Goal: Task Accomplishment & Management: Use online tool/utility

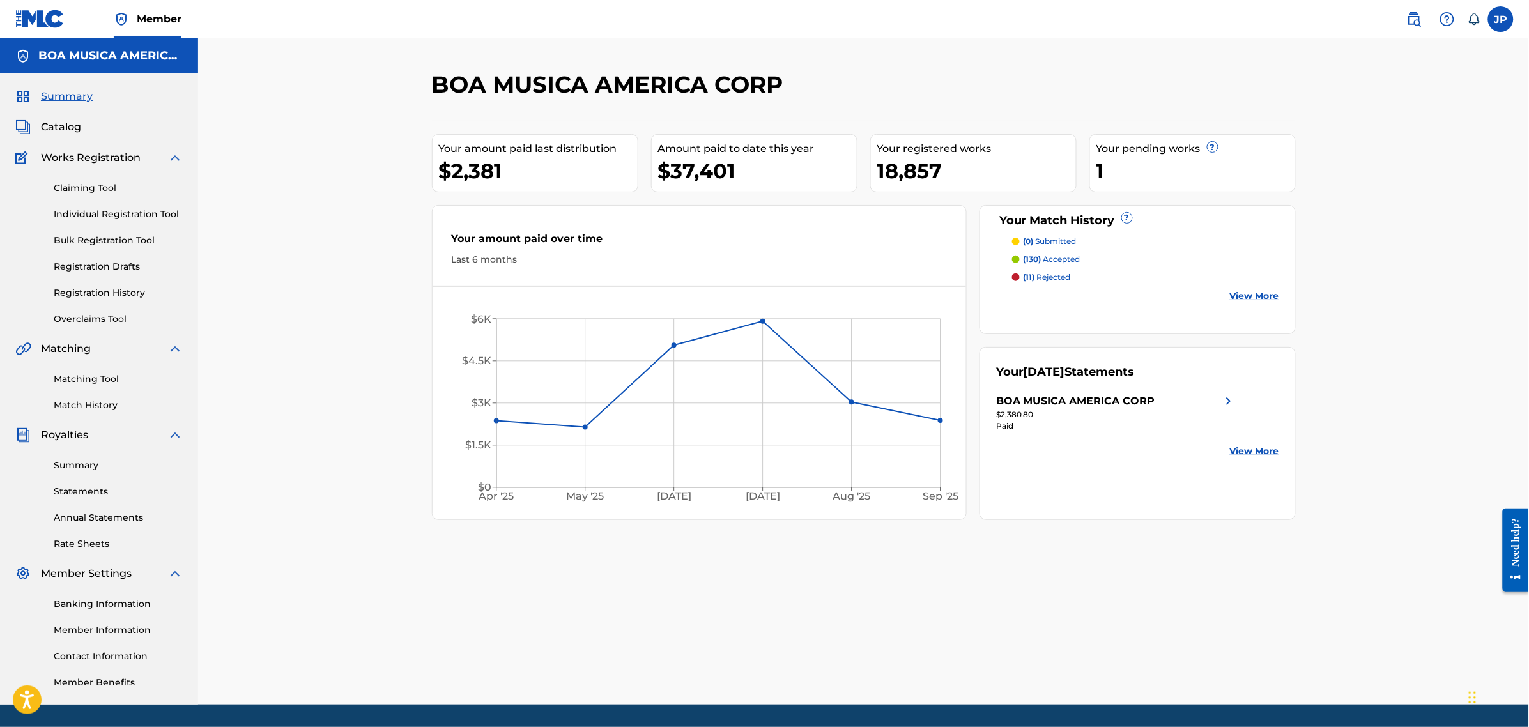
click at [96, 493] on link "Statements" at bounding box center [118, 491] width 129 height 13
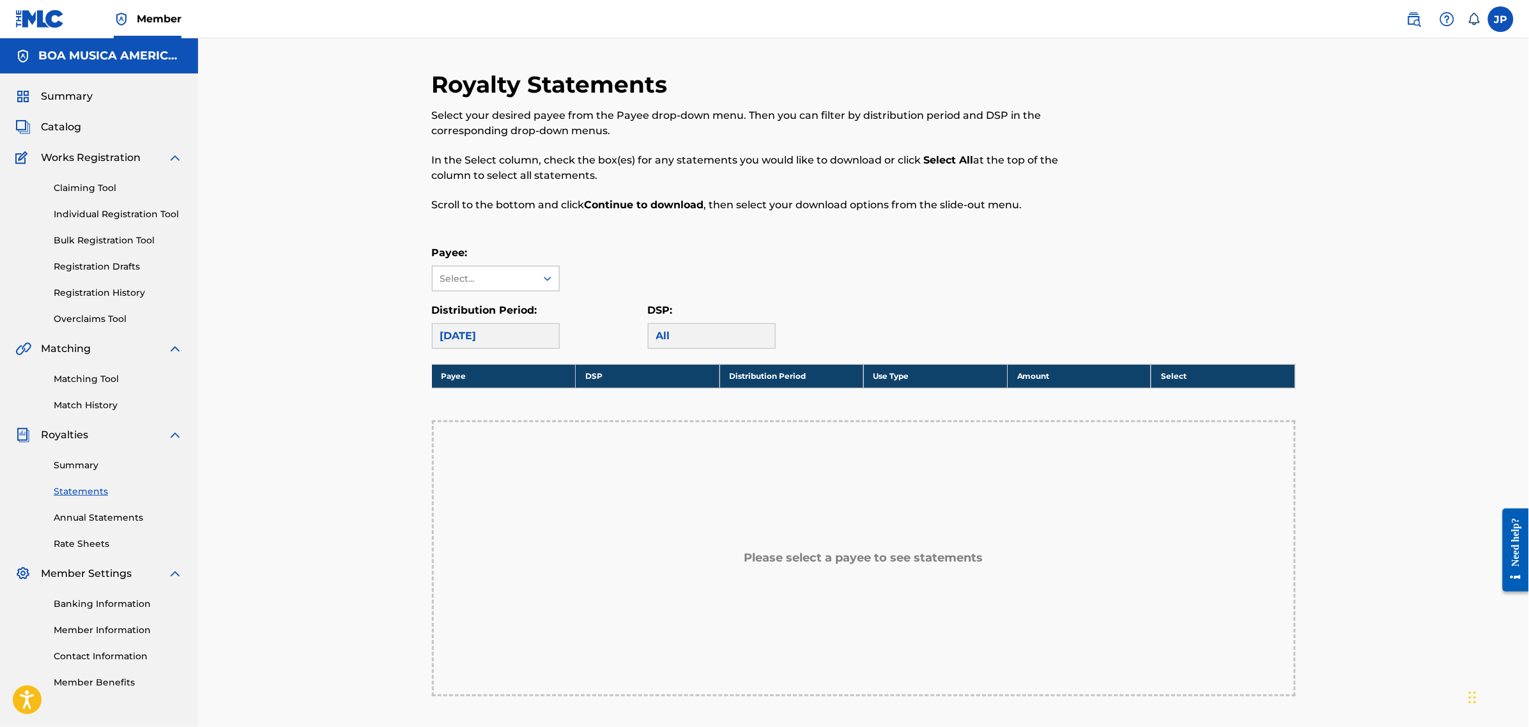
click at [545, 286] on div at bounding box center [547, 278] width 23 height 23
click at [509, 326] on div "BOA MUSICA AMERICA CORP" at bounding box center [495, 314] width 126 height 47
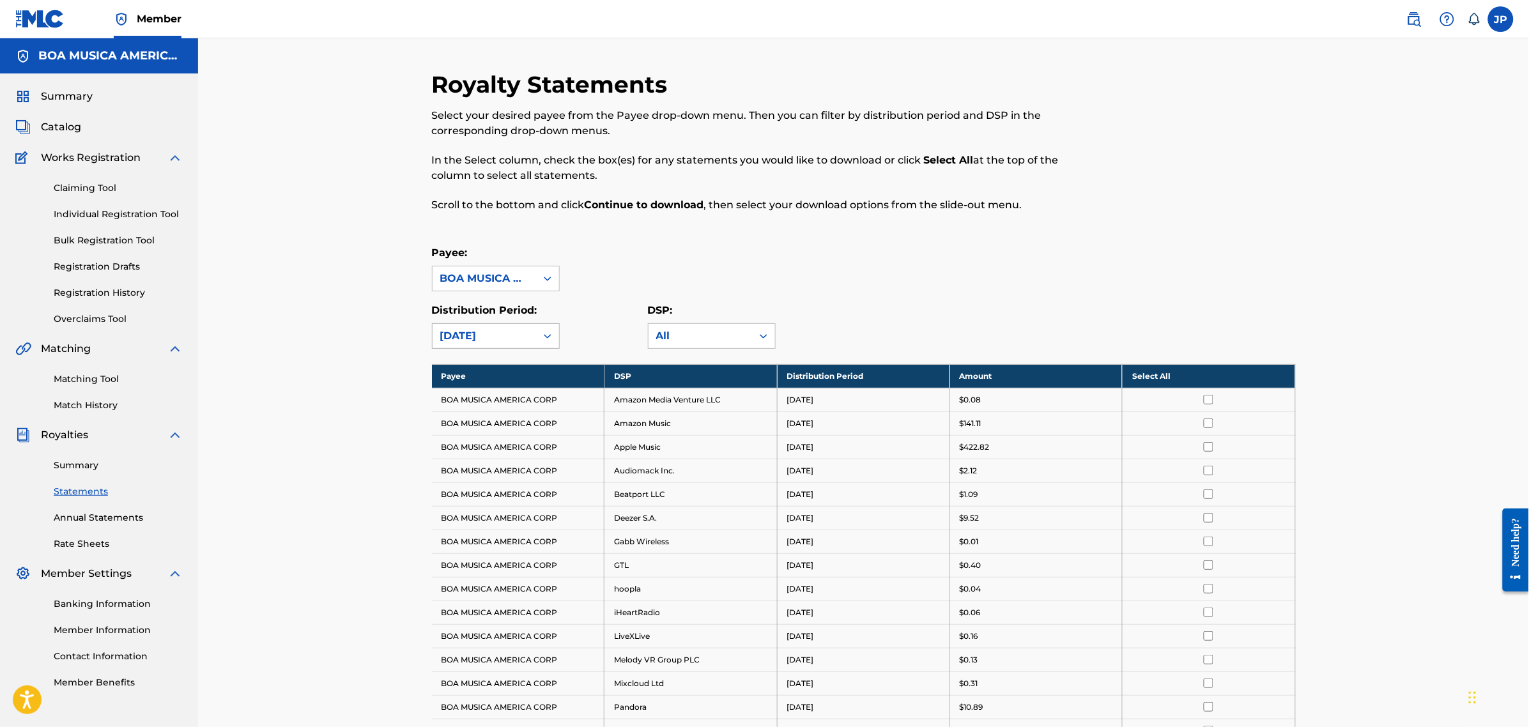
click at [550, 339] on icon at bounding box center [547, 336] width 13 height 13
click at [790, 232] on div "Royalty Statements Select your desired payee from the Payee drop-down menu. The…" at bounding box center [864, 572] width 864 height 1004
click at [550, 334] on icon at bounding box center [547, 336] width 13 height 13
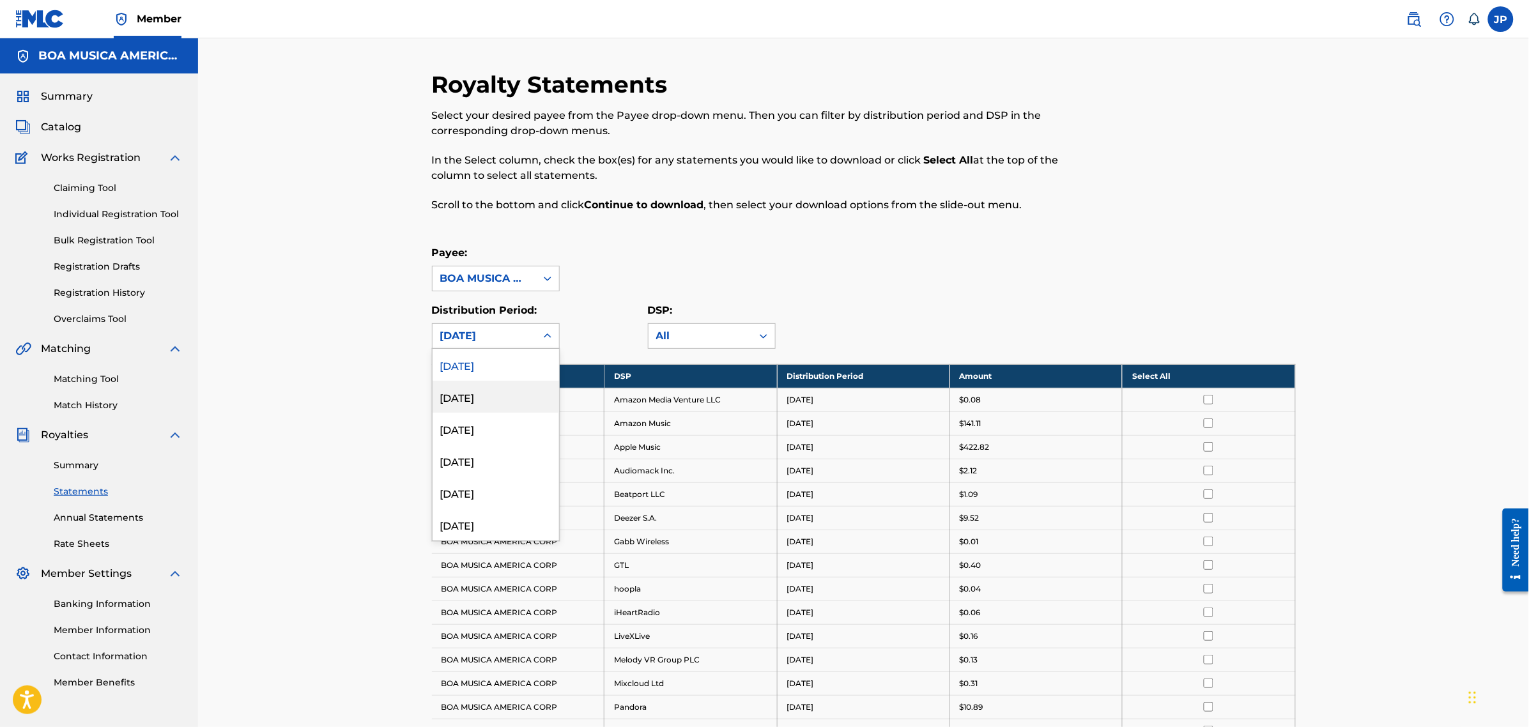
click at [323, 397] on div "Royalty Statements Select your desired payee from the Payee drop-down menu. The…" at bounding box center [863, 556] width 1331 height 1036
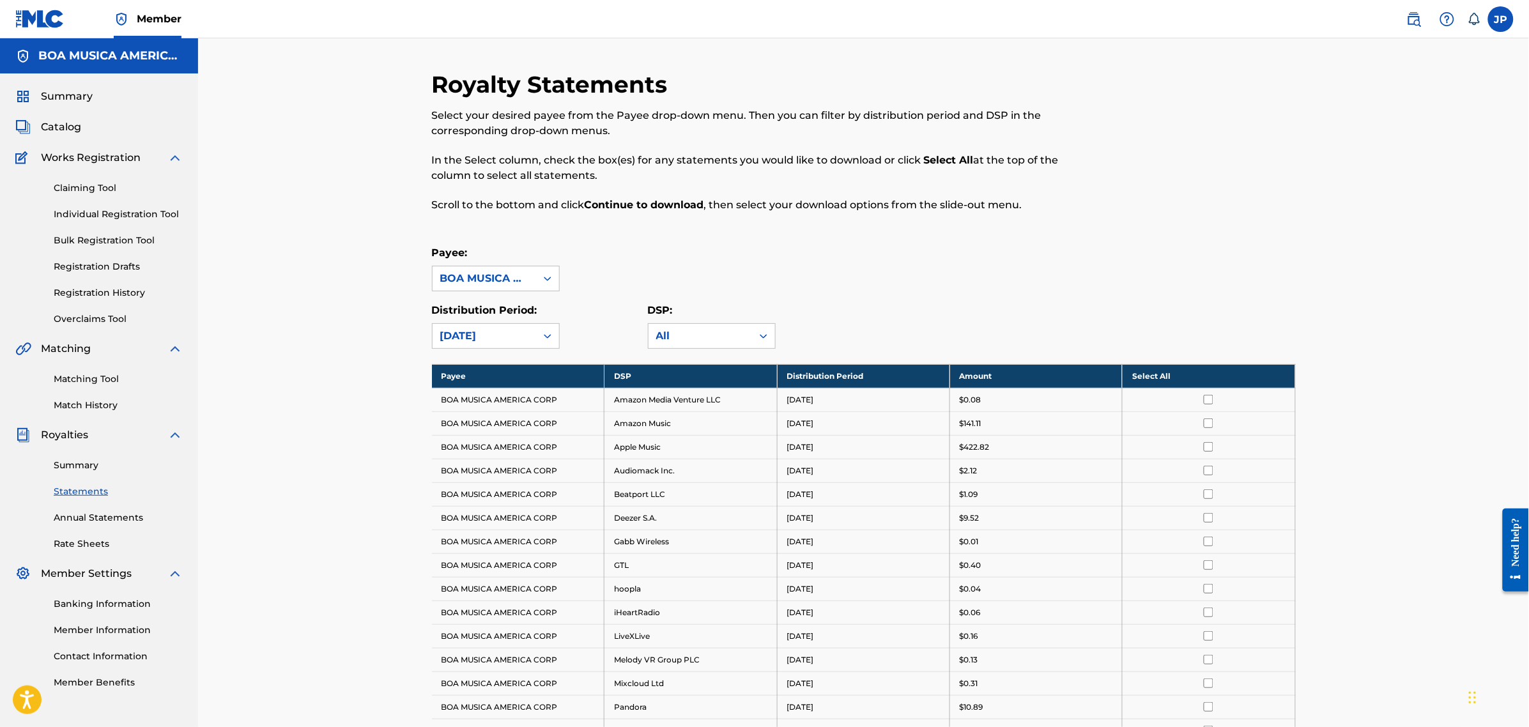
click at [69, 122] on span "Catalog" at bounding box center [61, 126] width 40 height 15
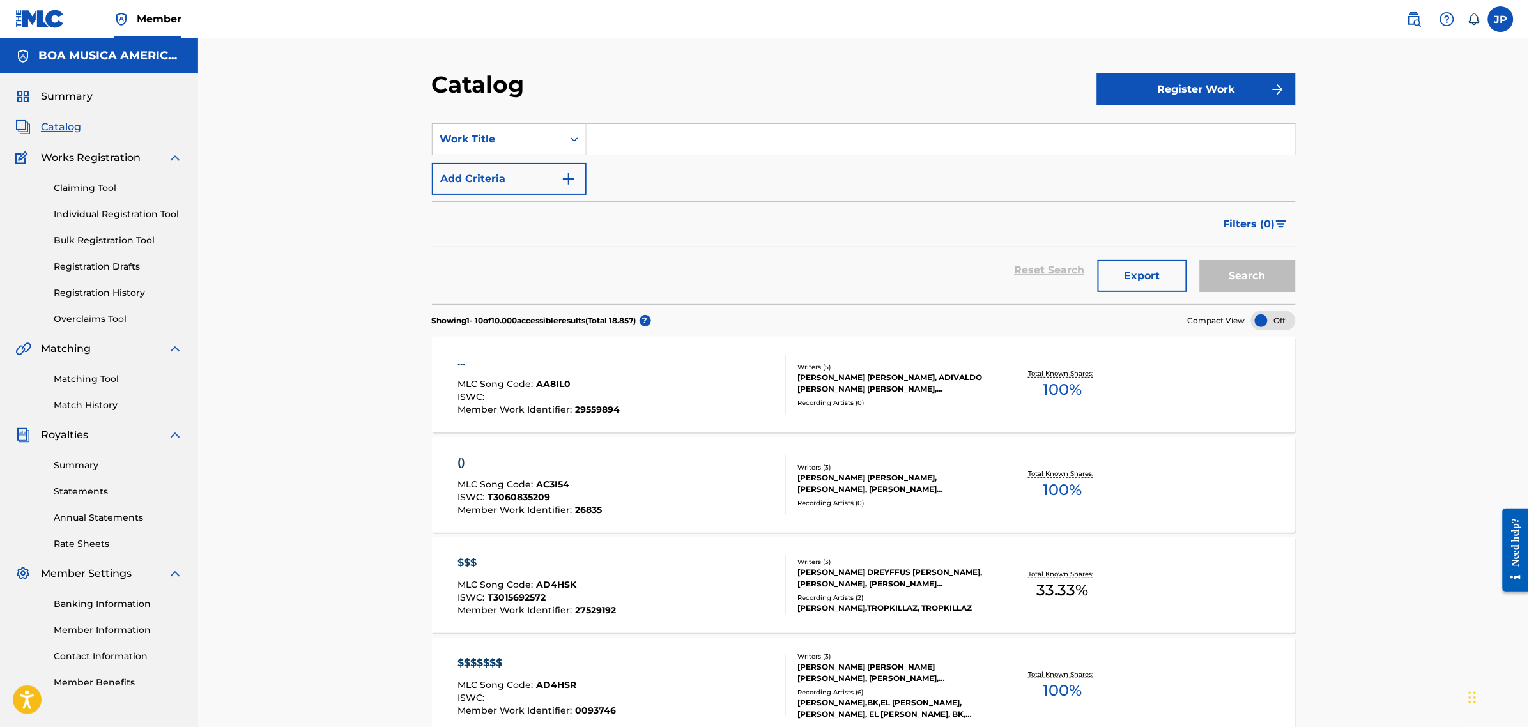
click at [662, 139] on input "Search Form" at bounding box center [940, 139] width 708 height 31
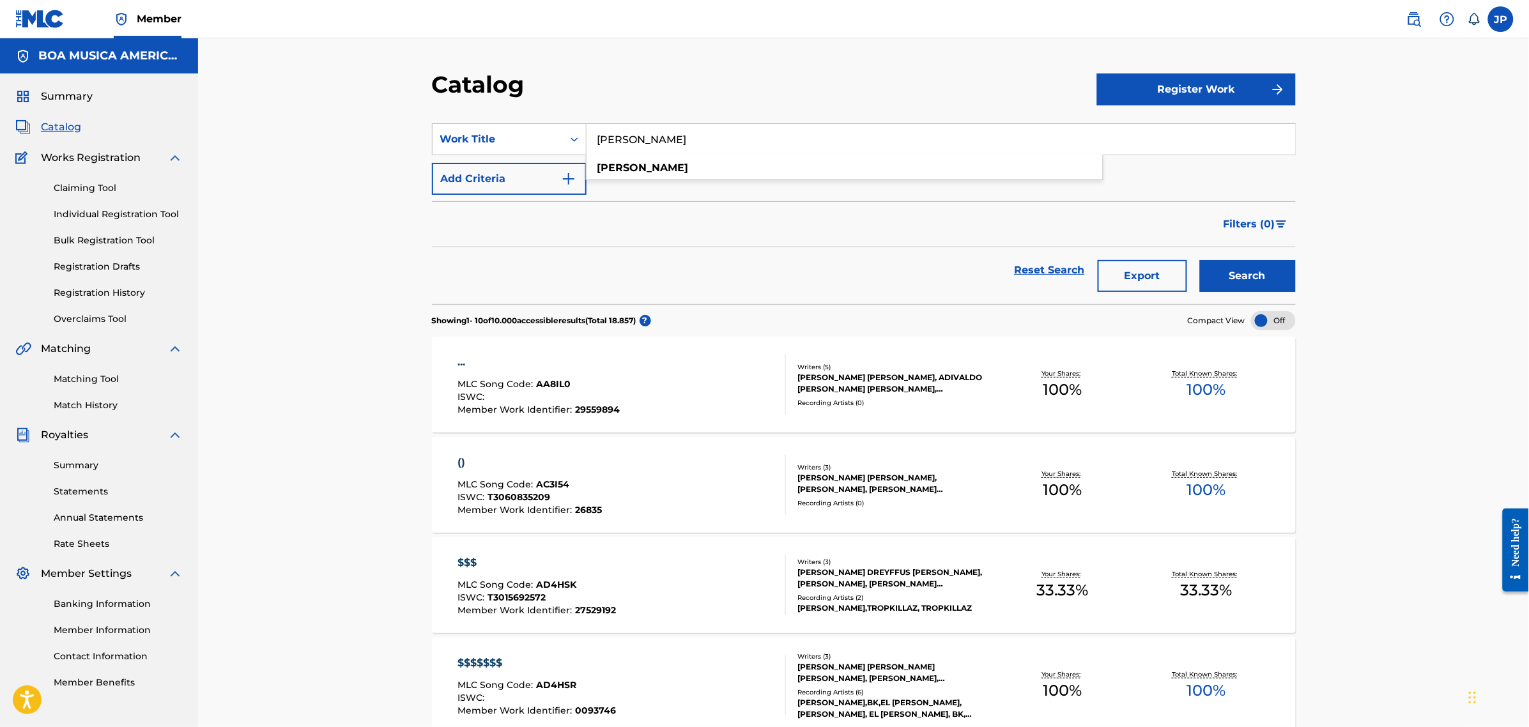
click at [1200, 260] on button "Search" at bounding box center [1248, 276] width 96 height 32
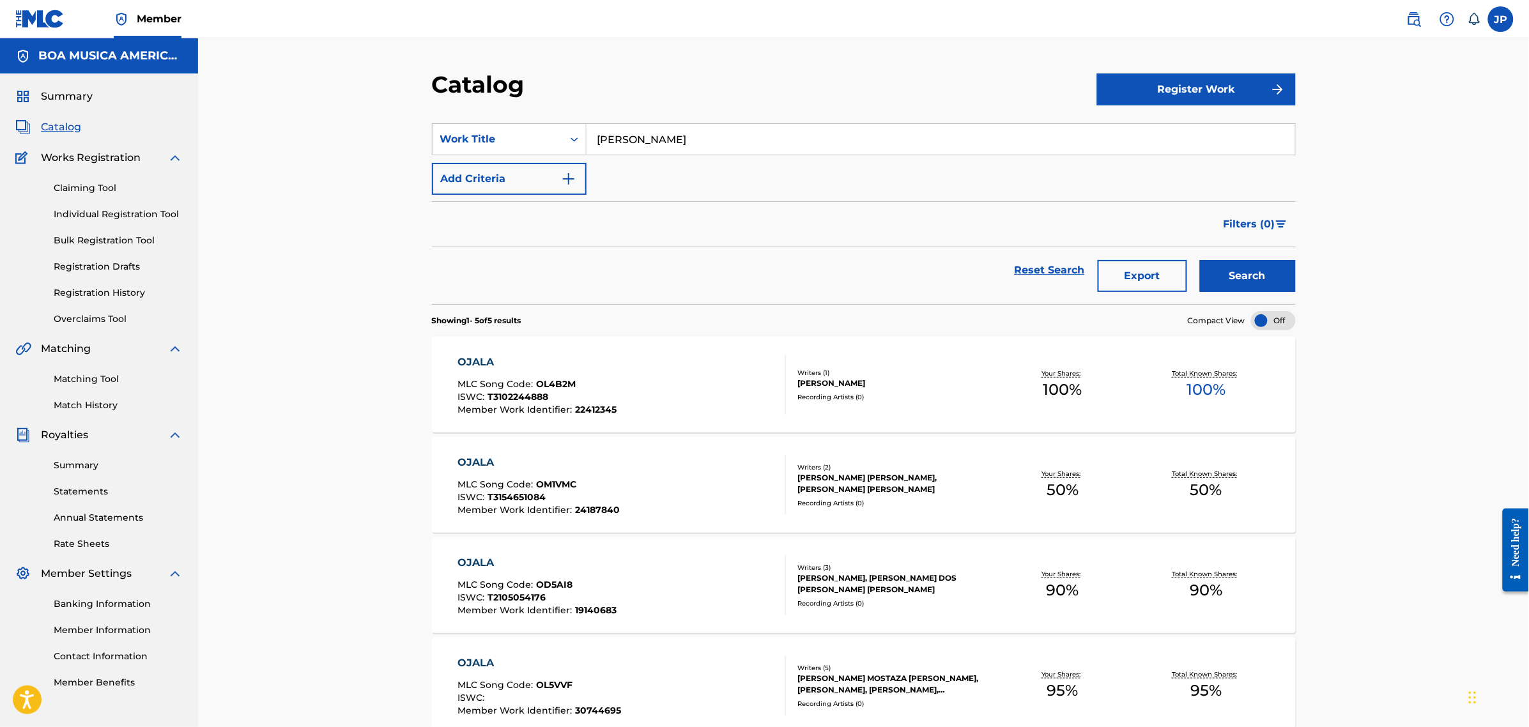
drag, startPoint x: 657, startPoint y: 146, endPoint x: 538, endPoint y: 158, distance: 119.5
click at [574, 167] on div "SearchWithCriteriaa51fc310-d61d-4c9e-84f1-2ccbc7a1ac82 Work Title ojala Add Cri…" at bounding box center [864, 159] width 864 height 72
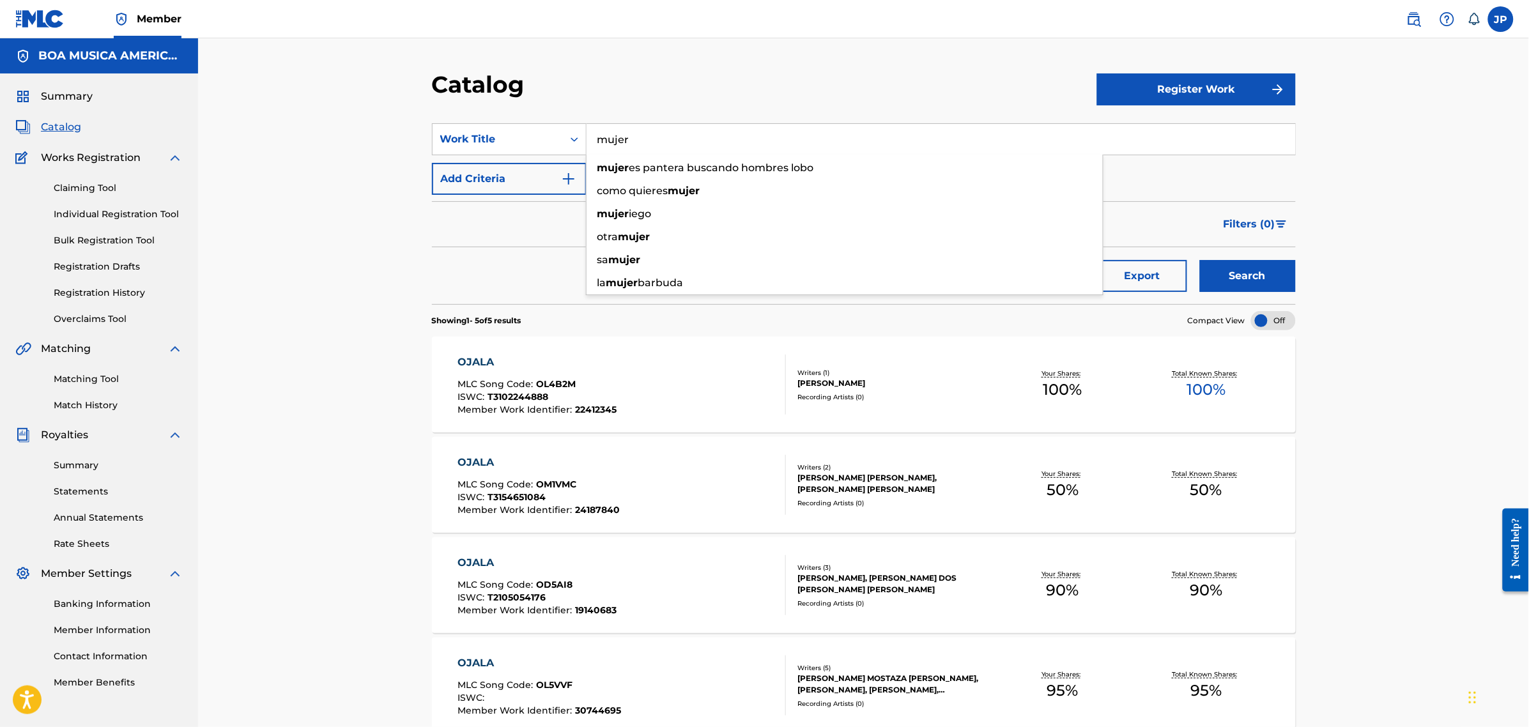
type input "mujer"
click at [1200, 260] on button "Search" at bounding box center [1248, 276] width 96 height 32
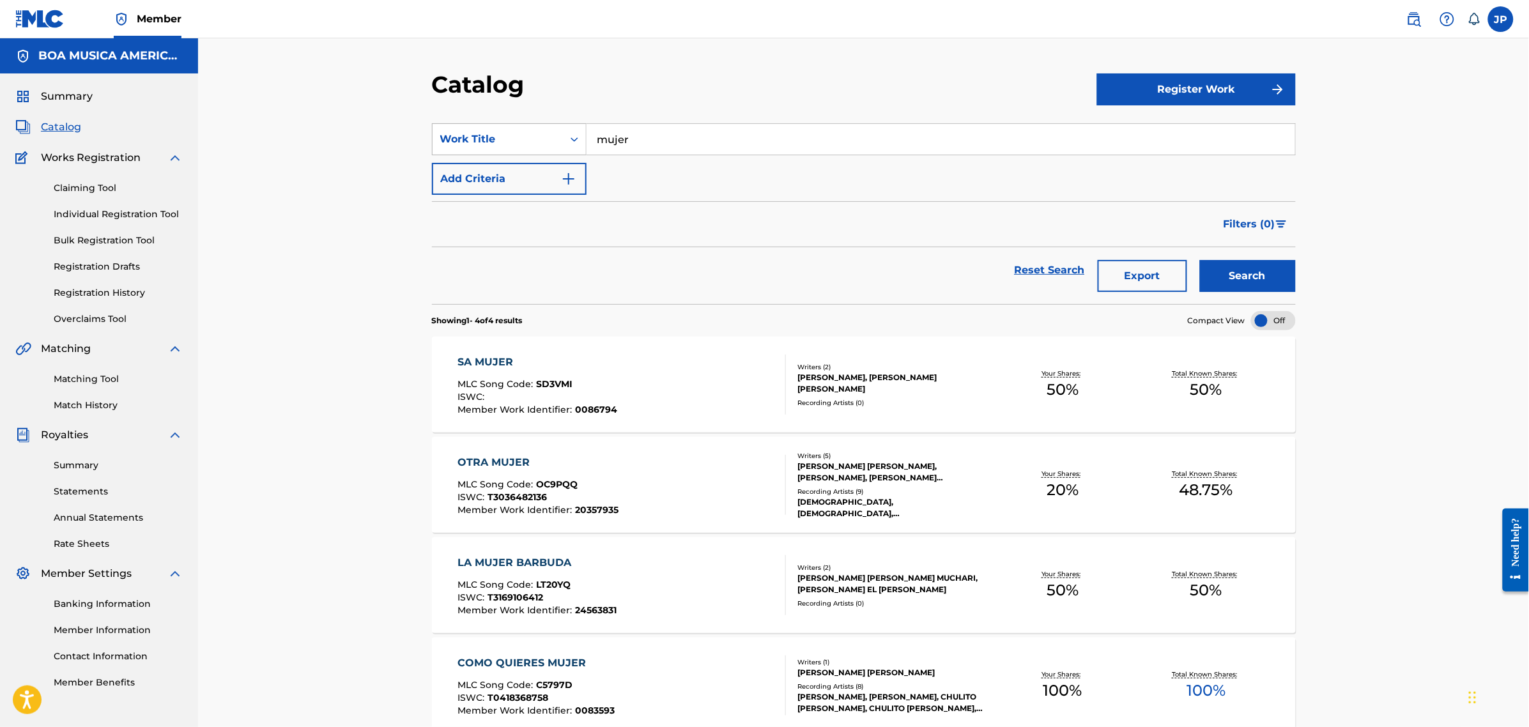
drag, startPoint x: 668, startPoint y: 144, endPoint x: 585, endPoint y: 151, distance: 82.7
click at [579, 134] on div "SearchWithCriteriaa51fc310-d61d-4c9e-84f1-2ccbc7a1ac82 Work Title mujer" at bounding box center [864, 139] width 864 height 32
click at [680, 139] on input "Search Form" at bounding box center [940, 139] width 708 height 31
type input "oleo de mujer con sombrero"
click at [1200, 260] on button "Search" at bounding box center [1248, 276] width 96 height 32
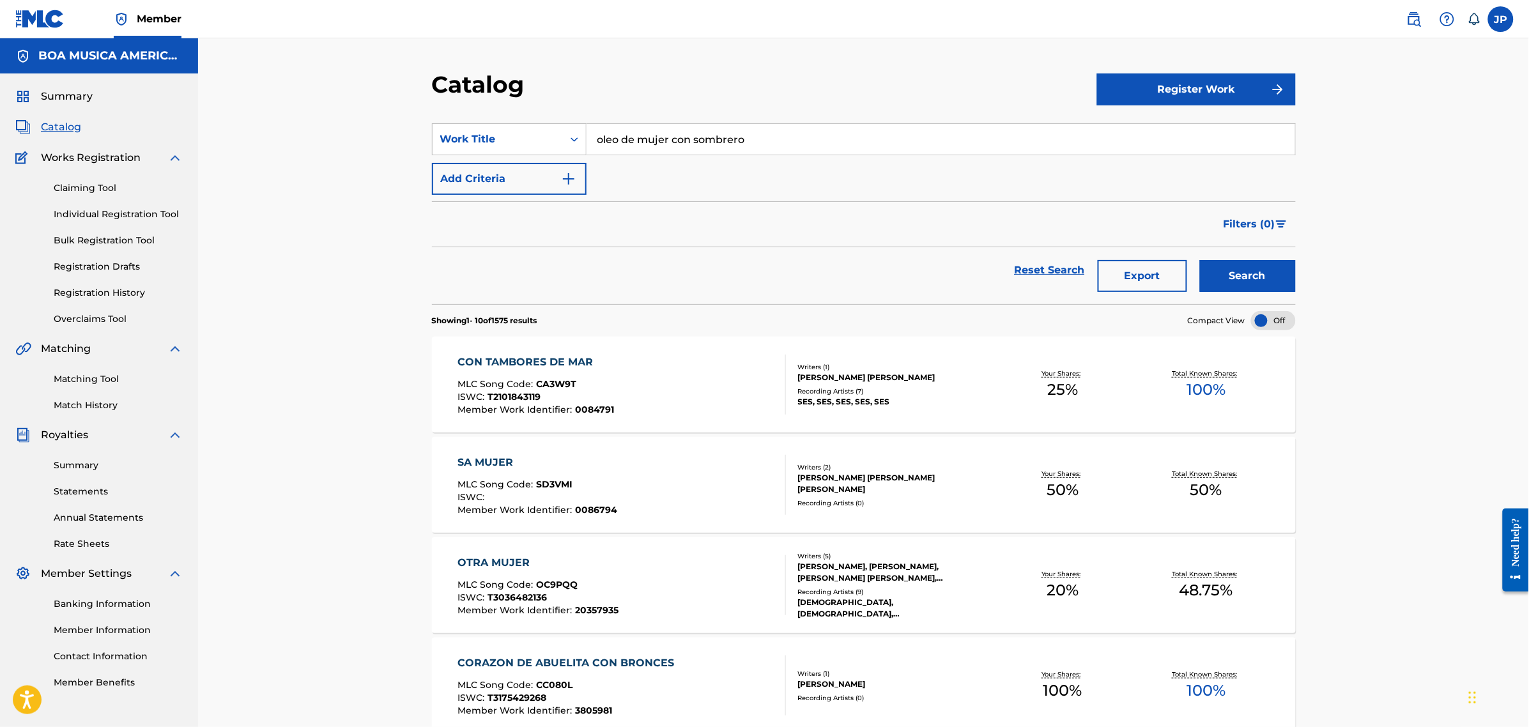
click at [64, 98] on span "Summary" at bounding box center [67, 96] width 52 height 15
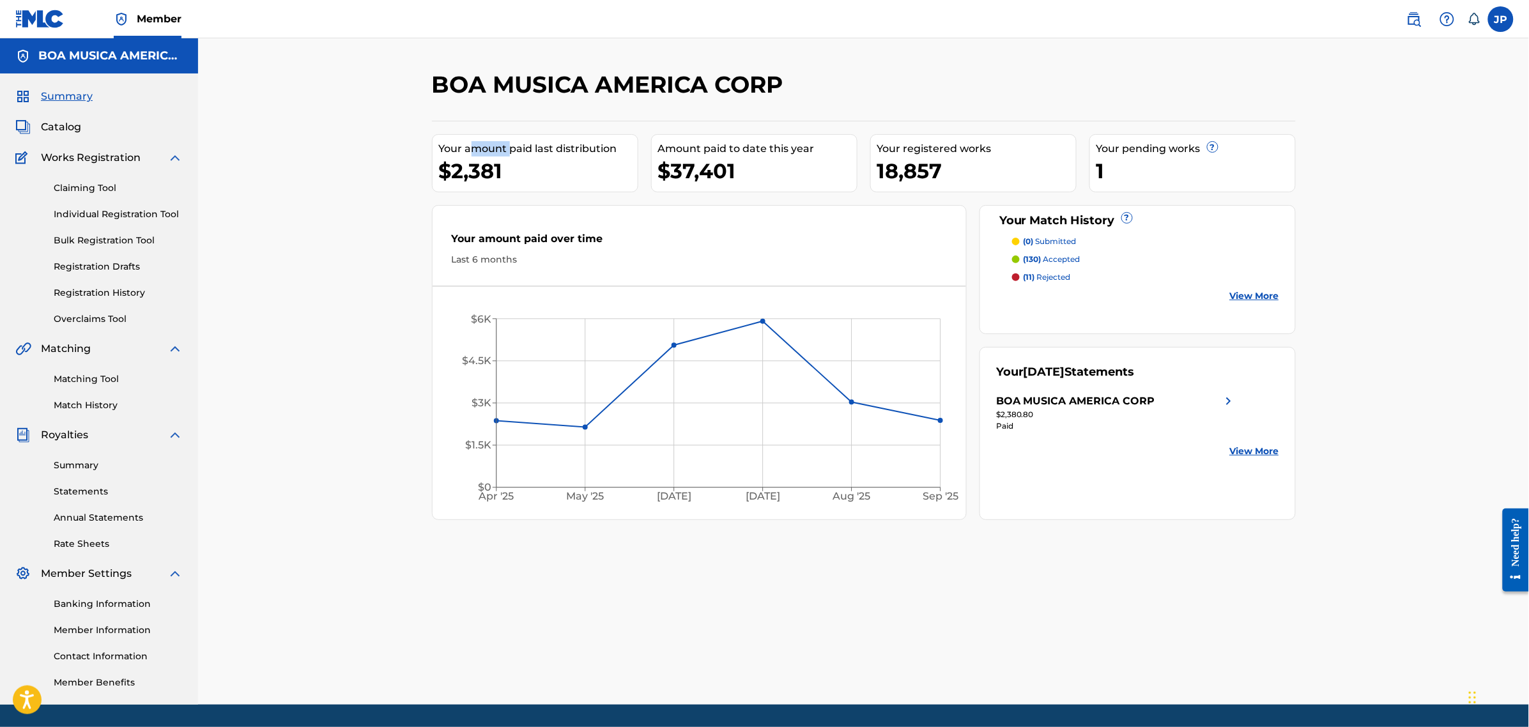
drag, startPoint x: 496, startPoint y: 151, endPoint x: 540, endPoint y: 147, distance: 43.6
click at [515, 151] on div "Your amount paid last distribution" at bounding box center [538, 148] width 199 height 15
drag, startPoint x: 542, startPoint y: 151, endPoint x: 498, endPoint y: 154, distance: 43.5
click at [519, 154] on div "Your amount paid last distribution" at bounding box center [538, 148] width 199 height 15
drag, startPoint x: 532, startPoint y: 150, endPoint x: 575, endPoint y: 148, distance: 42.8
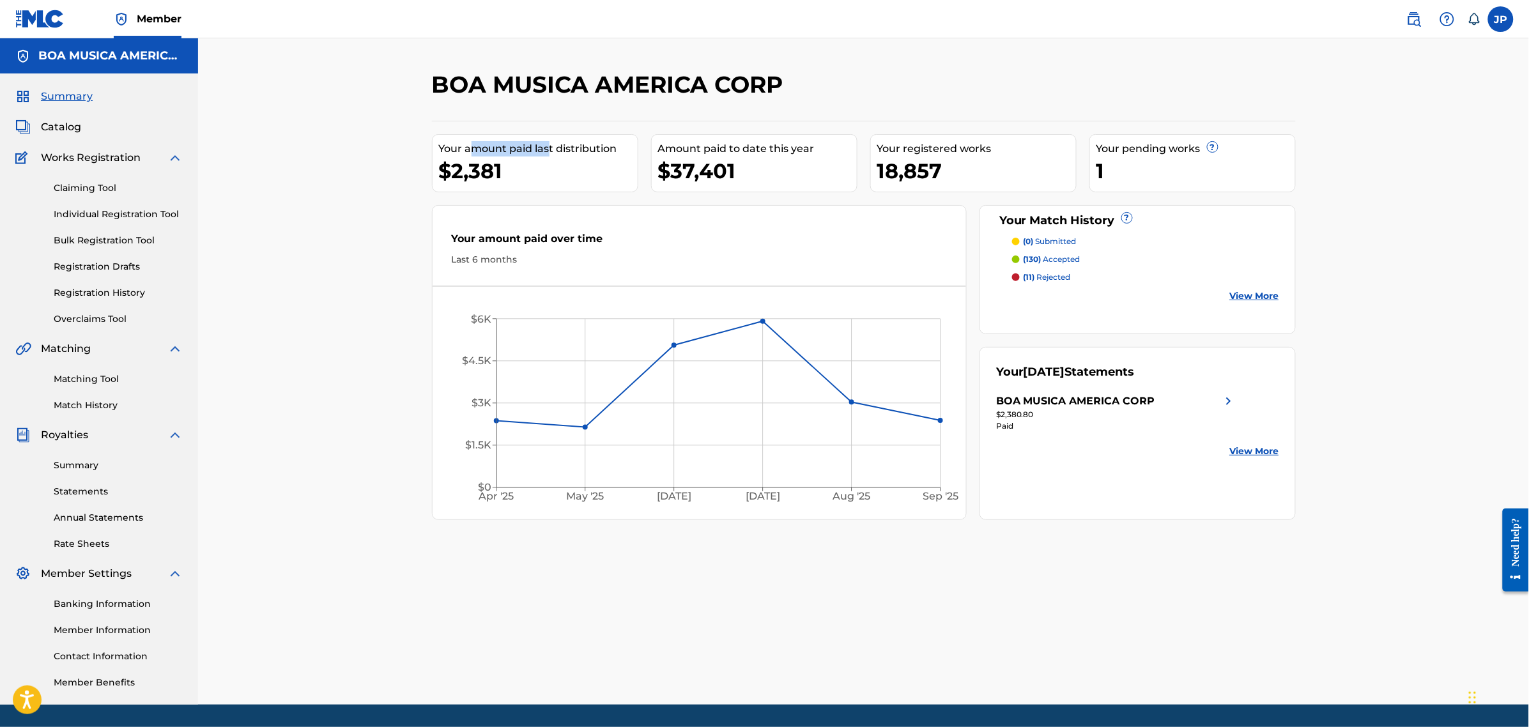
click at [551, 149] on div "Your amount paid last distribution" at bounding box center [538, 148] width 199 height 15
click at [496, 146] on div "Your amount paid last distribution" at bounding box center [538, 148] width 199 height 15
drag, startPoint x: 698, startPoint y: 153, endPoint x: 749, endPoint y: 152, distance: 51.1
click at [747, 152] on div "Amount paid to date this year" at bounding box center [757, 148] width 199 height 15
drag, startPoint x: 794, startPoint y: 148, endPoint x: 708, endPoint y: 149, distance: 86.2
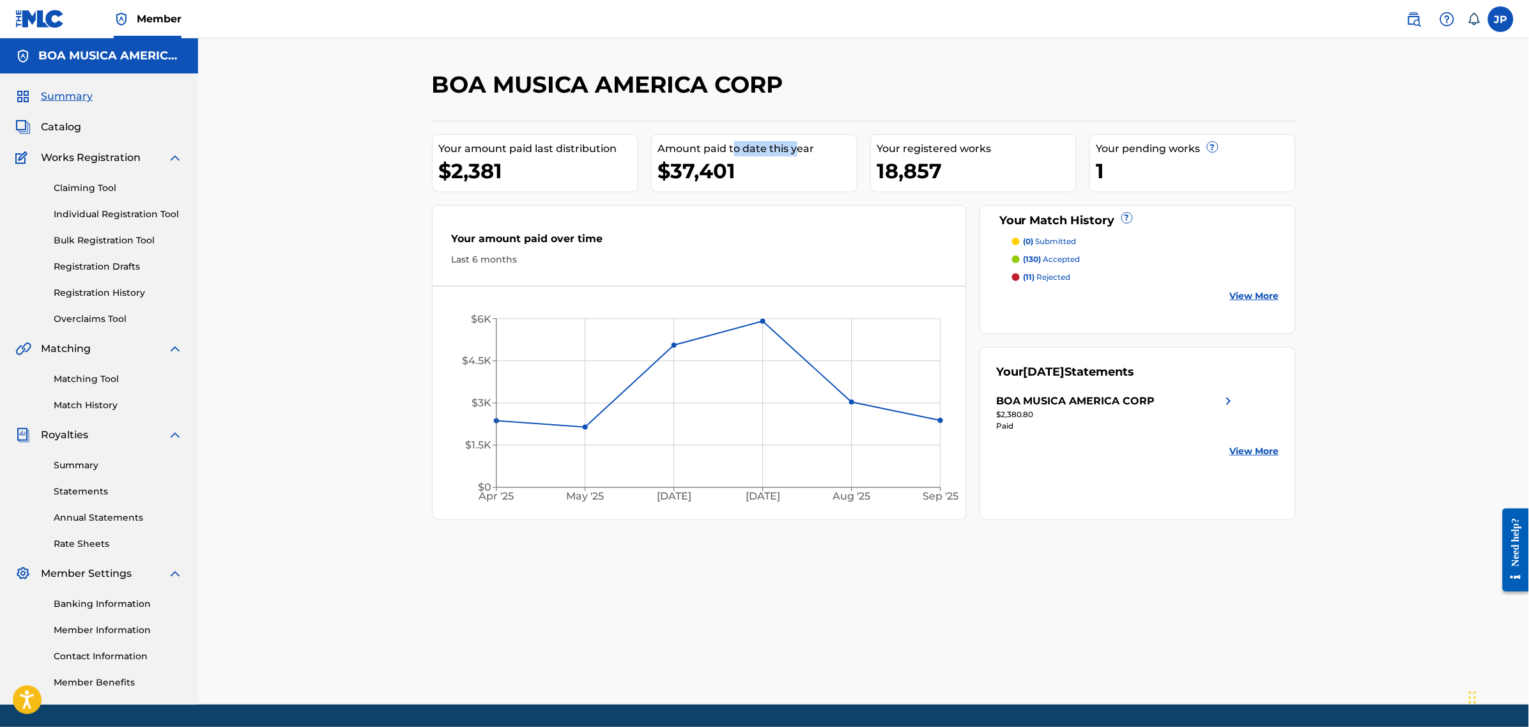
click at [714, 149] on div "Amount paid to date this year" at bounding box center [757, 148] width 199 height 15
drag, startPoint x: 714, startPoint y: 150, endPoint x: 793, endPoint y: 146, distance: 79.3
click at [758, 149] on div "Amount paid to date this year" at bounding box center [757, 148] width 199 height 15
drag, startPoint x: 783, startPoint y: 148, endPoint x: 716, endPoint y: 148, distance: 67.1
click at [722, 148] on div "Amount paid to date this year" at bounding box center [757, 148] width 199 height 15
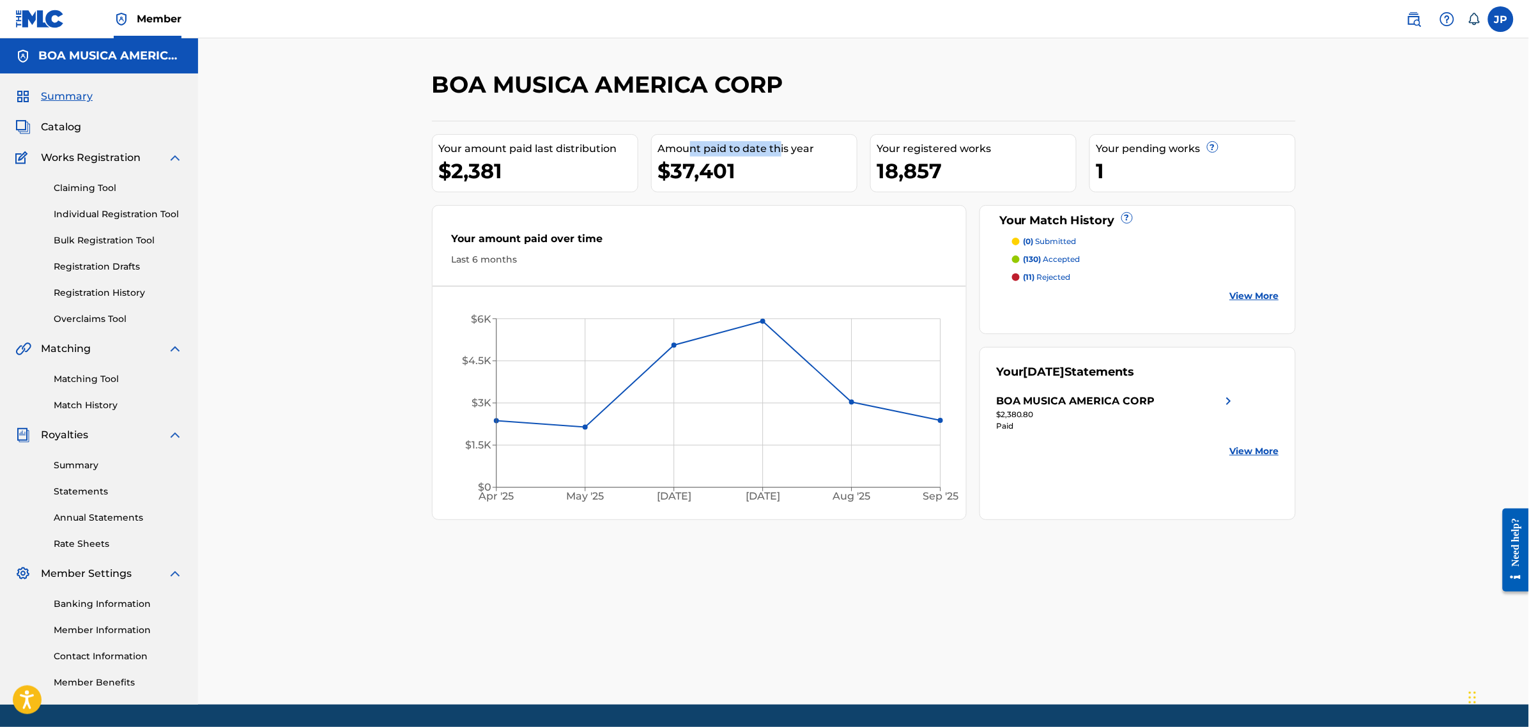
drag, startPoint x: 694, startPoint y: 148, endPoint x: 781, endPoint y: 148, distance: 86.2
click at [780, 149] on div "Amount paid to date this year" at bounding box center [757, 148] width 199 height 15
drag, startPoint x: 829, startPoint y: 148, endPoint x: 655, endPoint y: 153, distance: 173.2
click at [708, 153] on div "Amount paid to date this year" at bounding box center [757, 148] width 199 height 15
drag, startPoint x: 685, startPoint y: 149, endPoint x: 773, endPoint y: 149, distance: 87.5
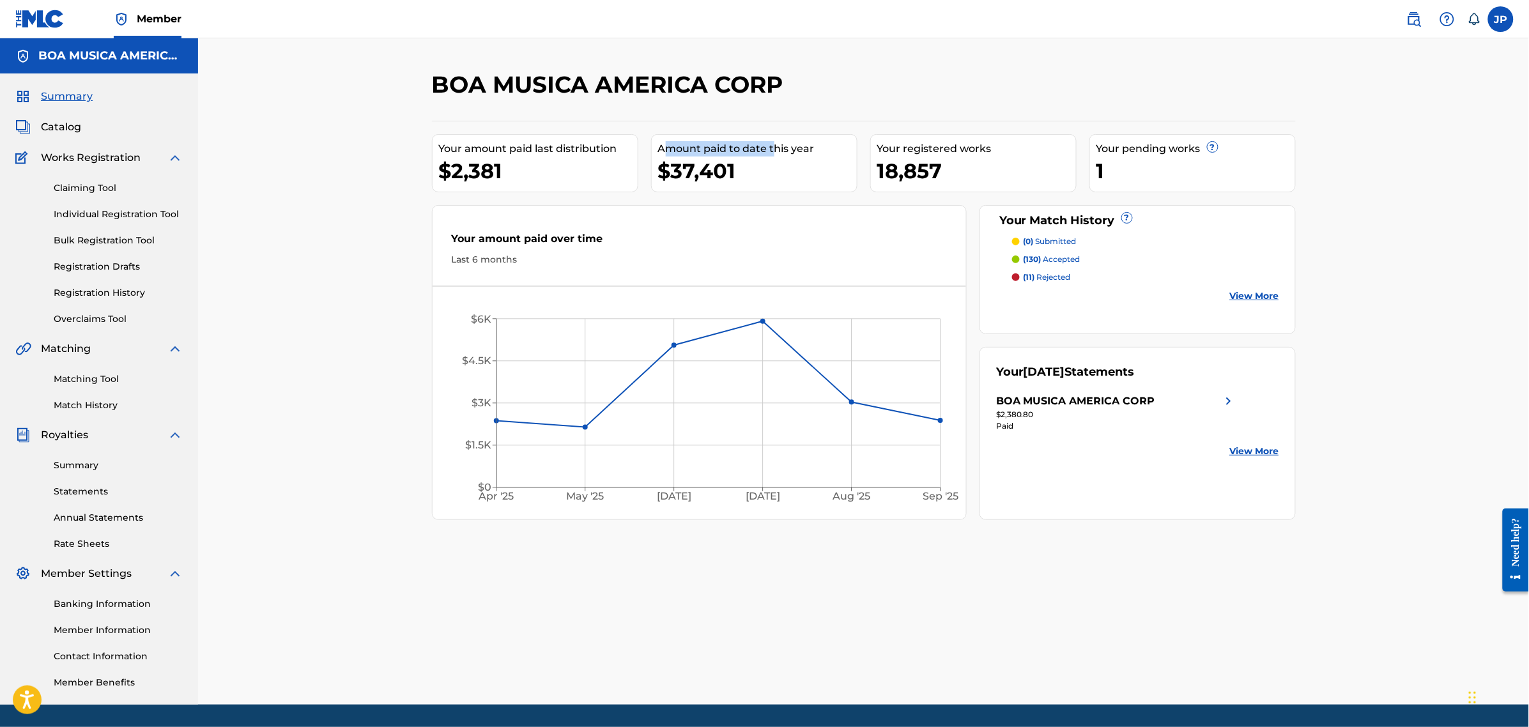
click at [773, 149] on div "Amount paid to date this year" at bounding box center [757, 148] width 199 height 15
click at [777, 144] on div "Amount paid to date this year" at bounding box center [757, 148] width 199 height 15
drag, startPoint x: 722, startPoint y: 145, endPoint x: 786, endPoint y: 145, distance: 63.9
click at [786, 145] on div "Amount paid to date this year" at bounding box center [757, 148] width 199 height 15
drag, startPoint x: 950, startPoint y: 149, endPoint x: 1009, endPoint y: 148, distance: 59.4
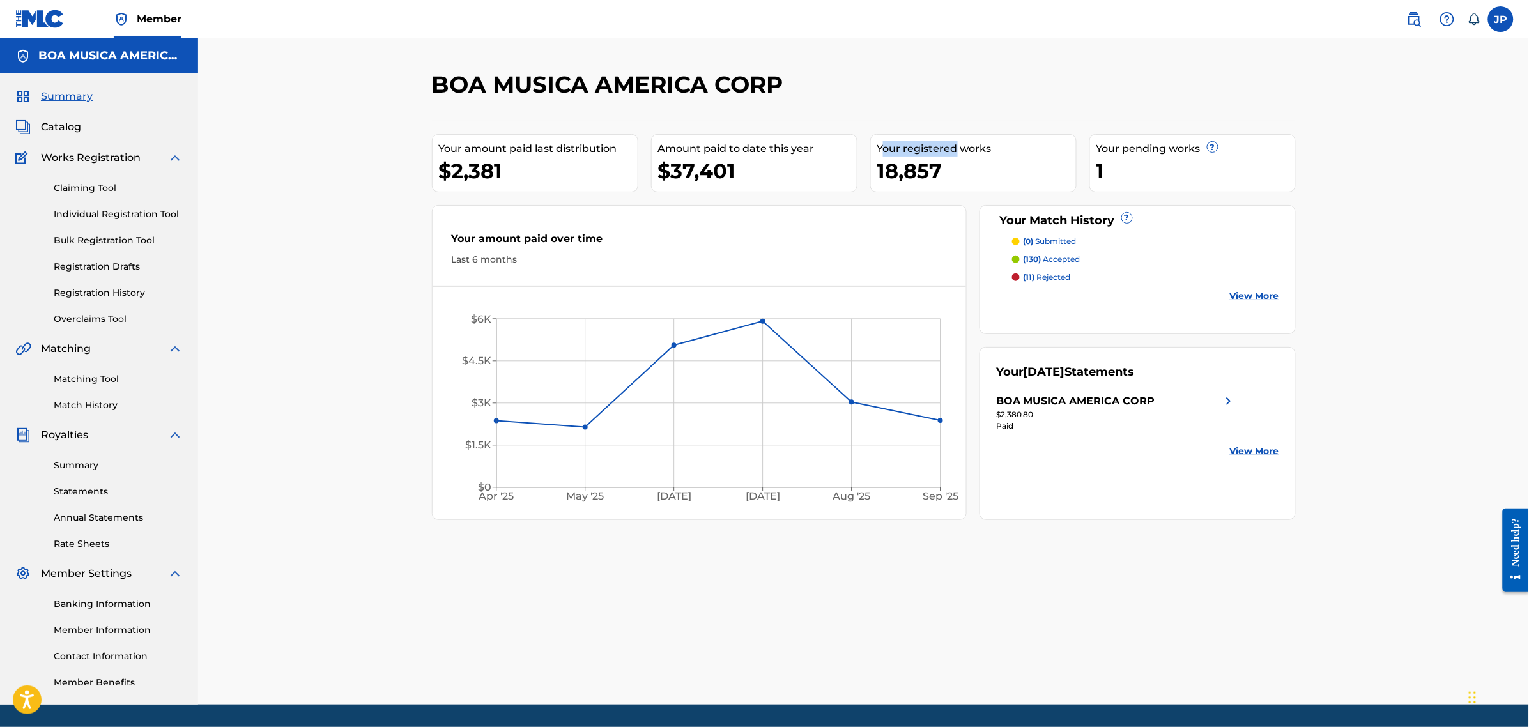
click at [958, 149] on div "Your registered works" at bounding box center [976, 148] width 199 height 15
drag, startPoint x: 1002, startPoint y: 148, endPoint x: 889, endPoint y: 150, distance: 113.1
click at [889, 150] on div "Your registered works" at bounding box center [976, 148] width 199 height 15
click at [749, 150] on div "Amount paid to date this year" at bounding box center [757, 148] width 199 height 15
drag, startPoint x: 717, startPoint y: 151, endPoint x: 806, endPoint y: 148, distance: 88.2
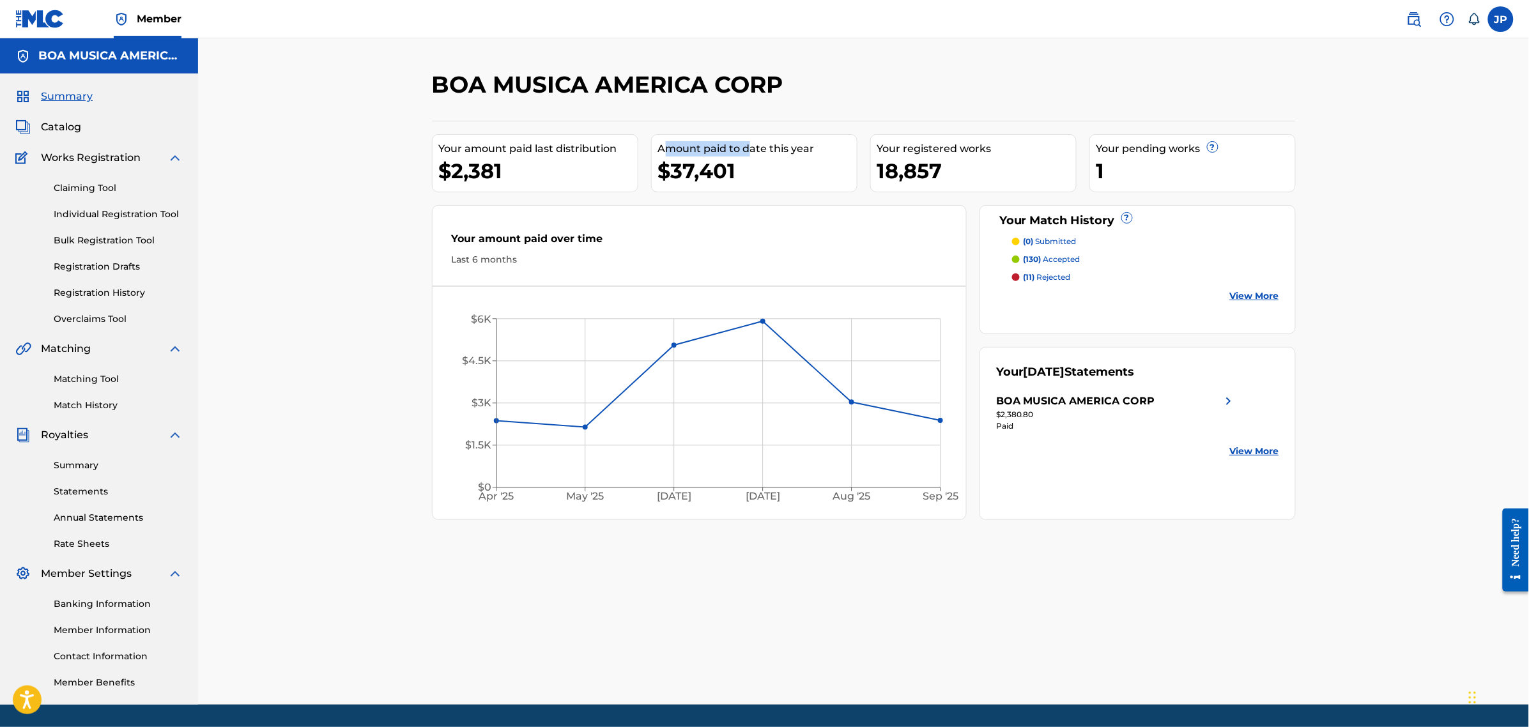
click at [754, 151] on div "Amount paid to date this year" at bounding box center [757, 148] width 199 height 15
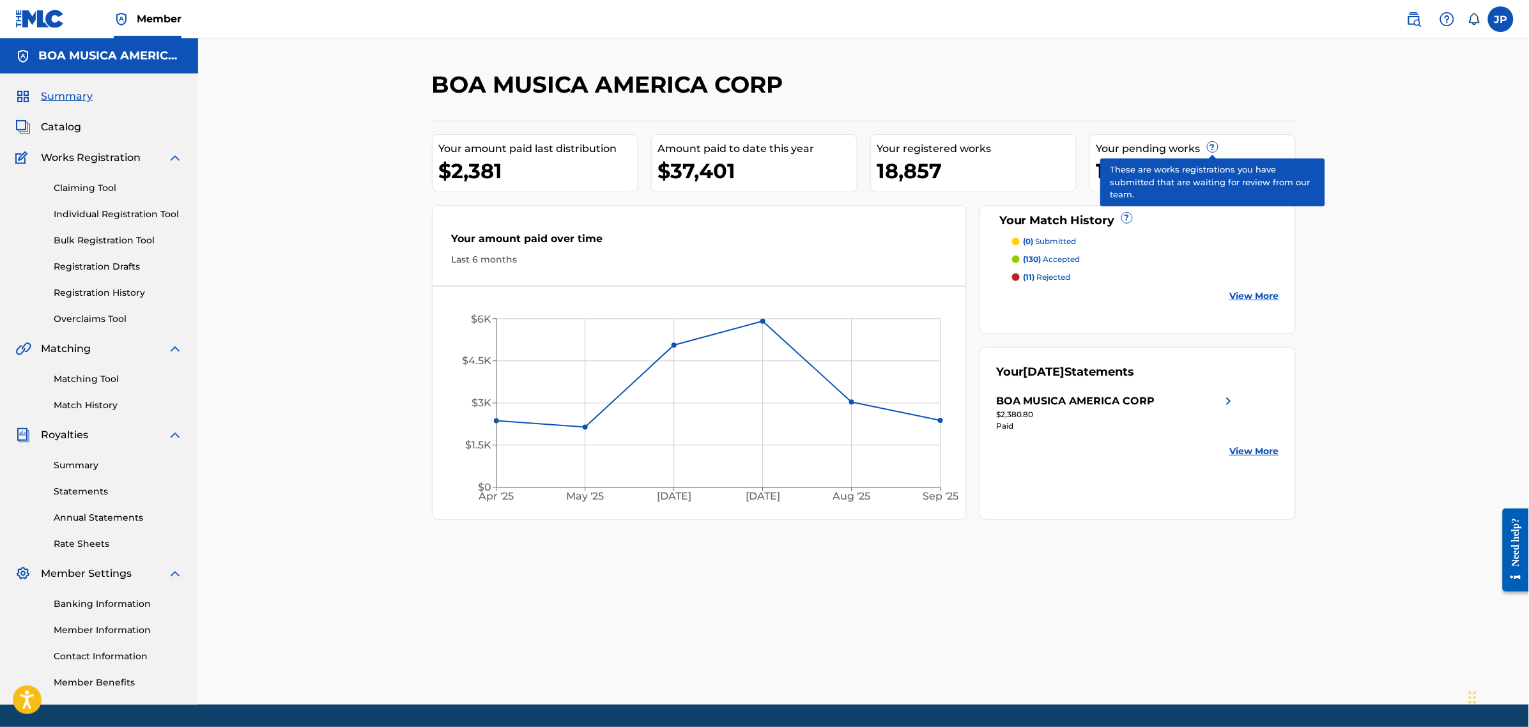
click at [1214, 144] on span "?" at bounding box center [1212, 147] width 10 height 10
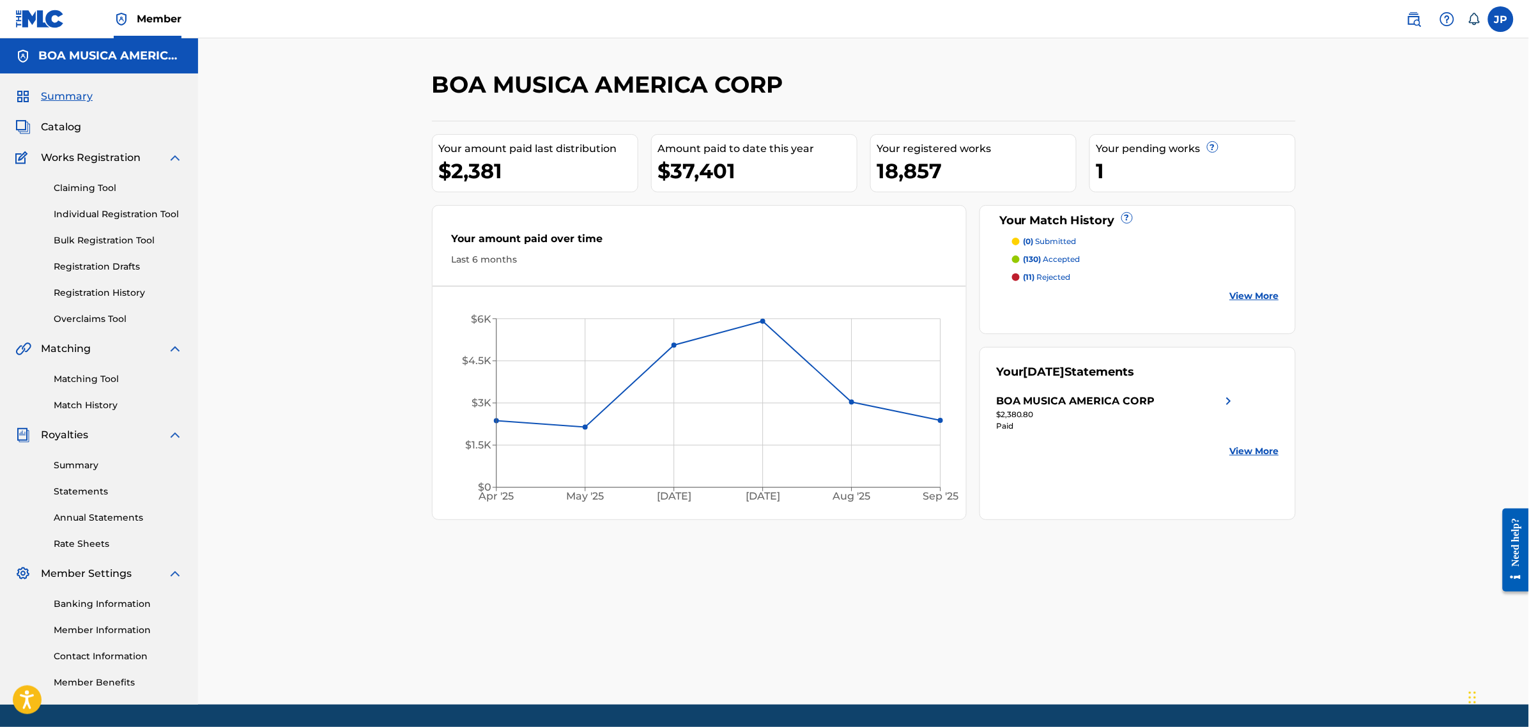
click at [1099, 169] on div "Your pending works ? 1" at bounding box center [1192, 163] width 206 height 58
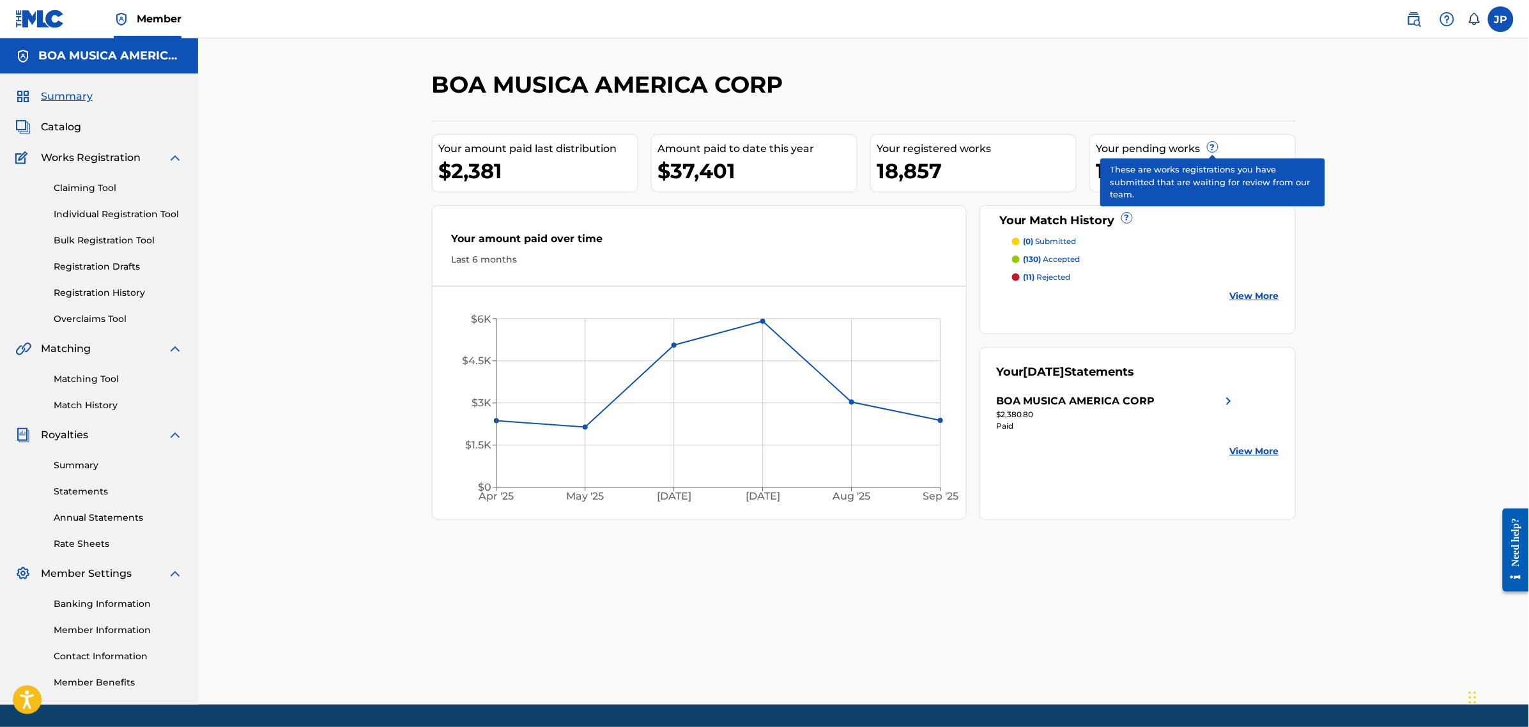
click at [1214, 148] on span "?" at bounding box center [1212, 147] width 10 height 10
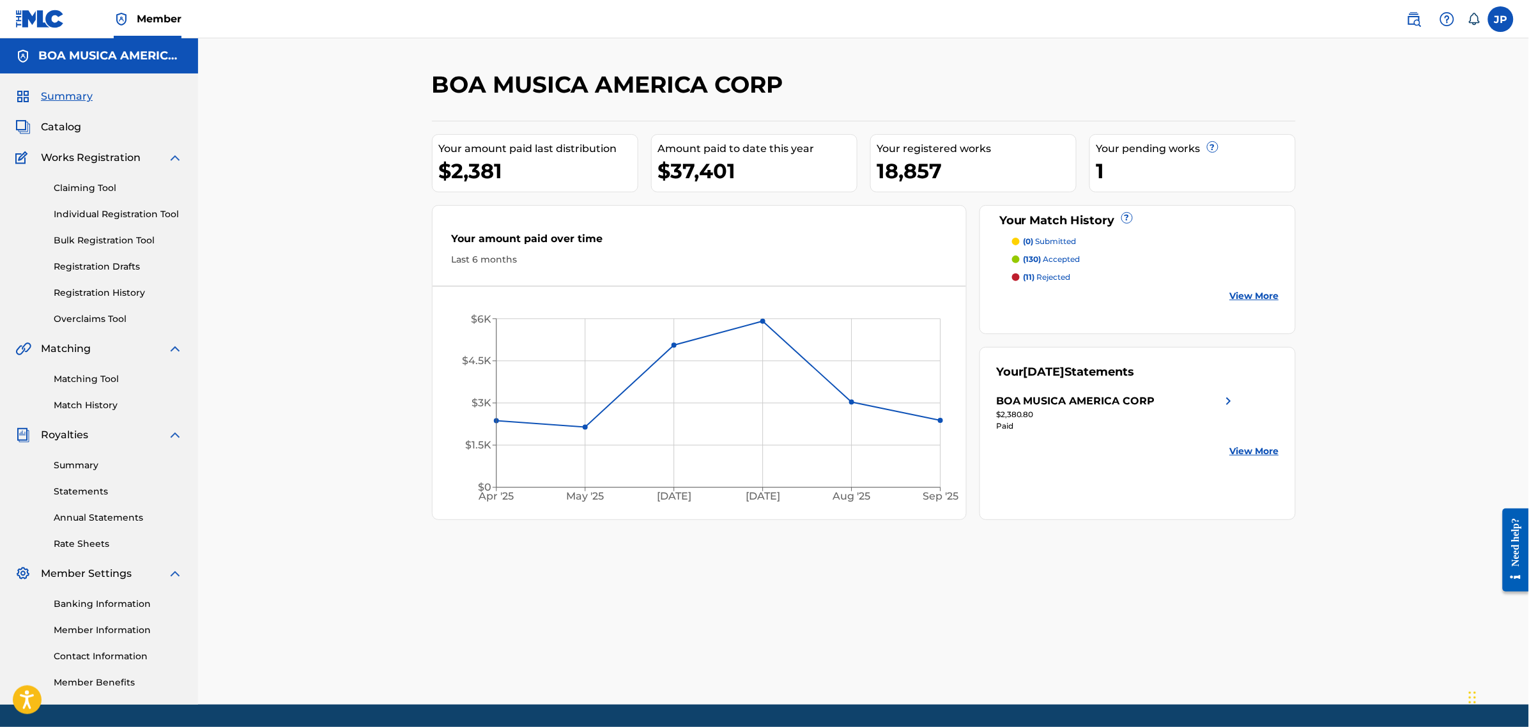
click at [1059, 276] on p "(11) rejected" at bounding box center [1046, 277] width 47 height 11
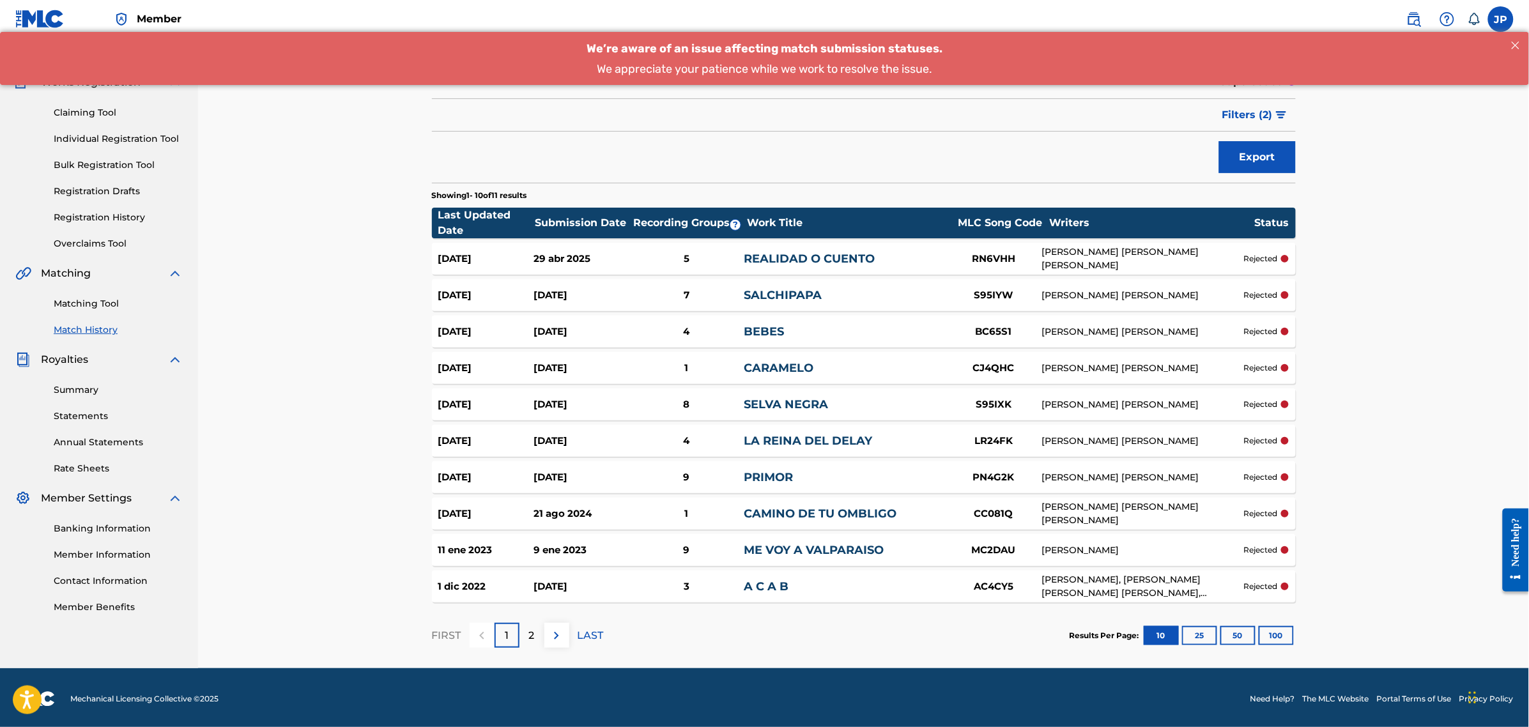
scroll to position [77, 0]
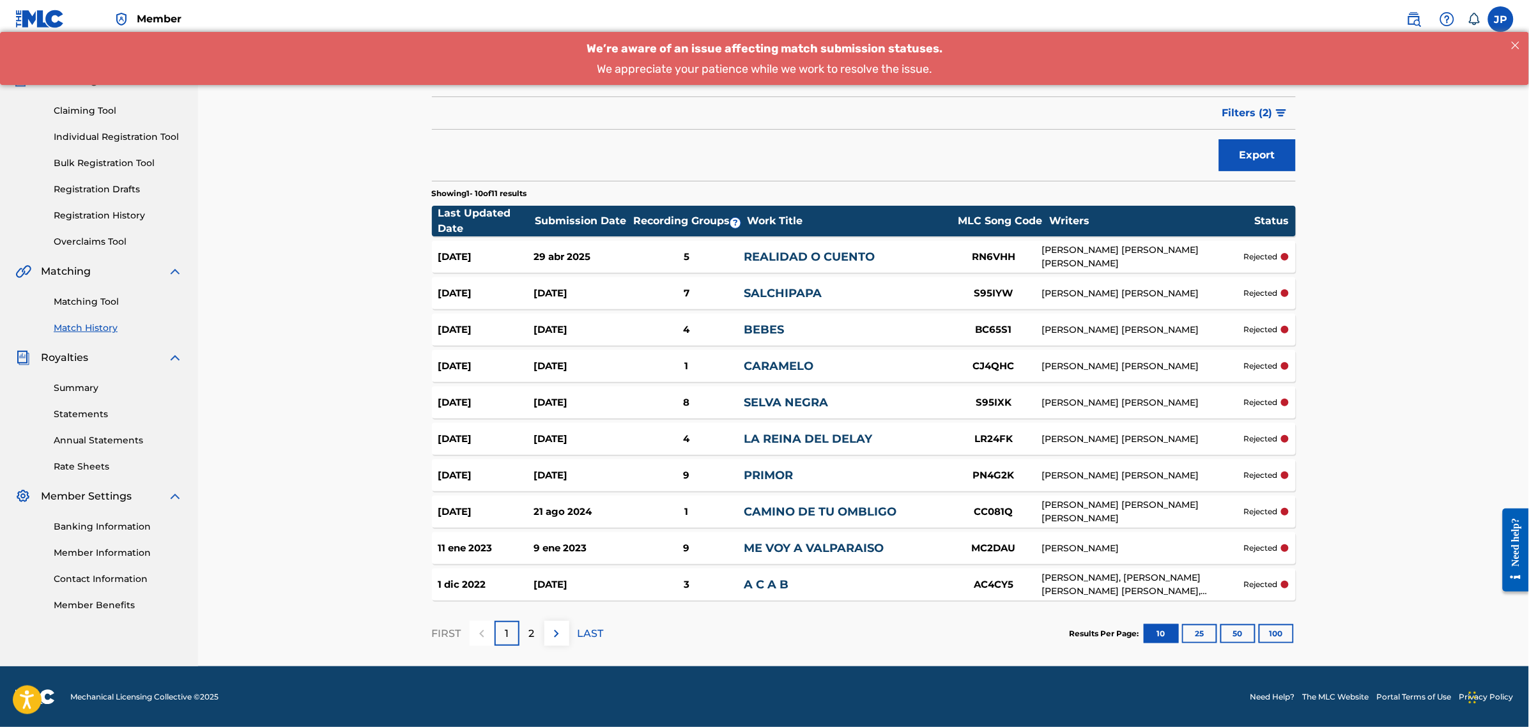
click at [1237, 633] on button "50" at bounding box center [1237, 633] width 35 height 19
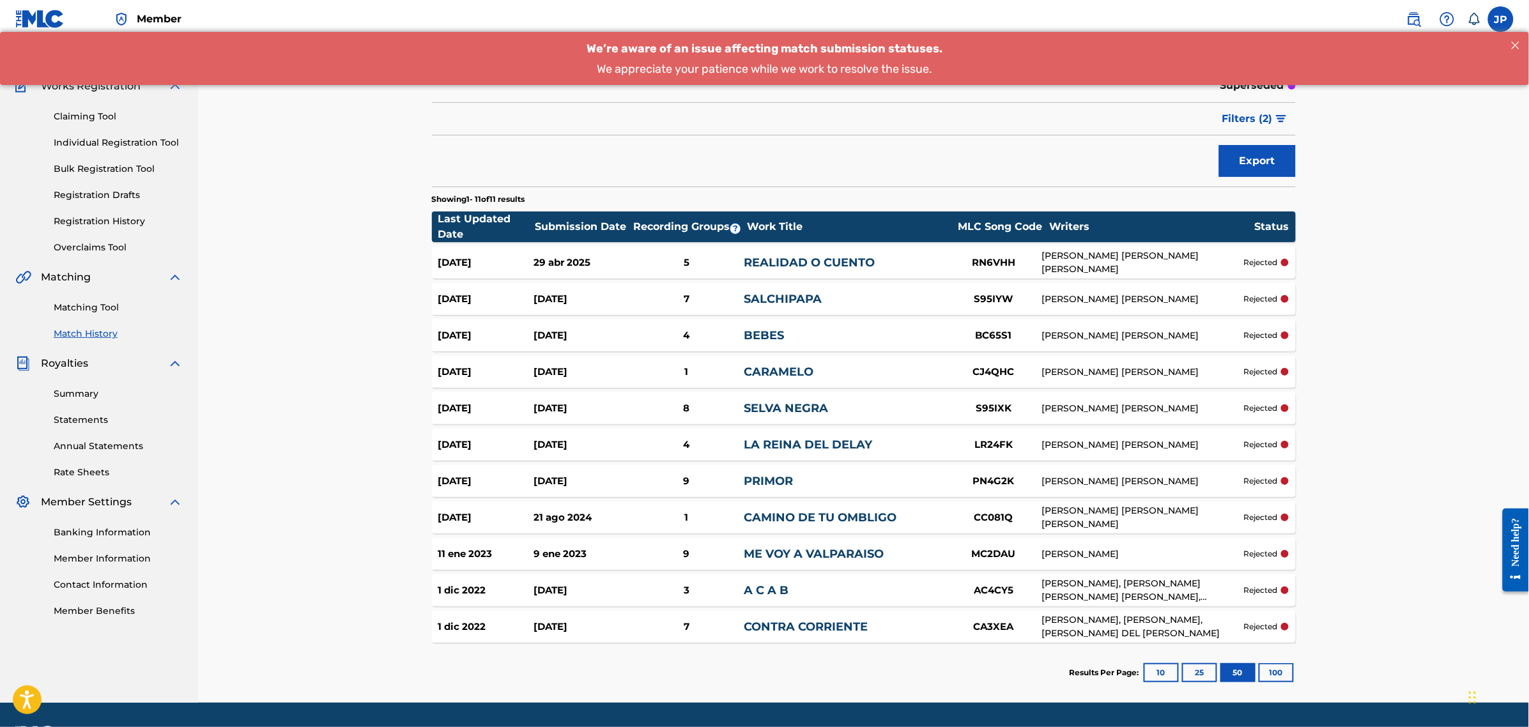
scroll to position [0, 0]
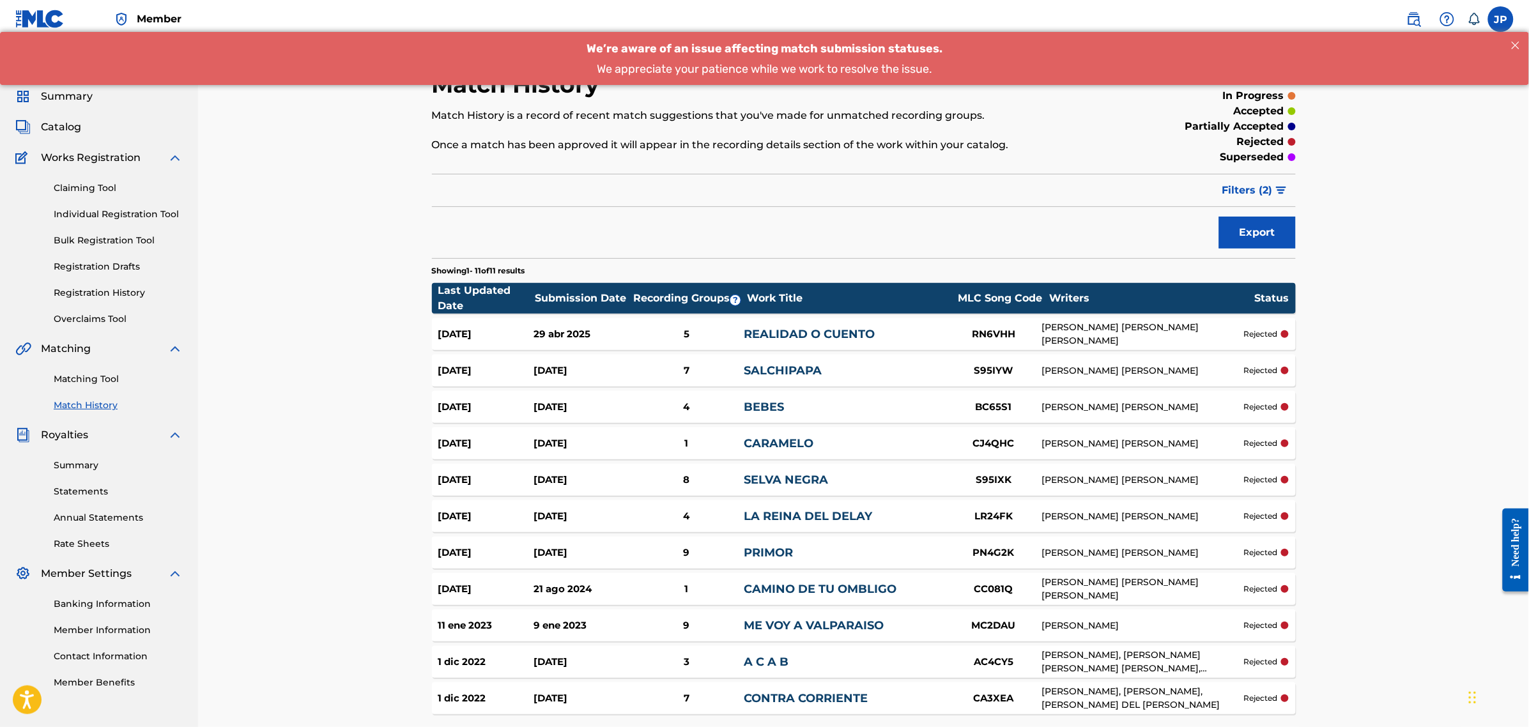
click at [98, 187] on link "Claiming Tool" at bounding box center [118, 187] width 129 height 13
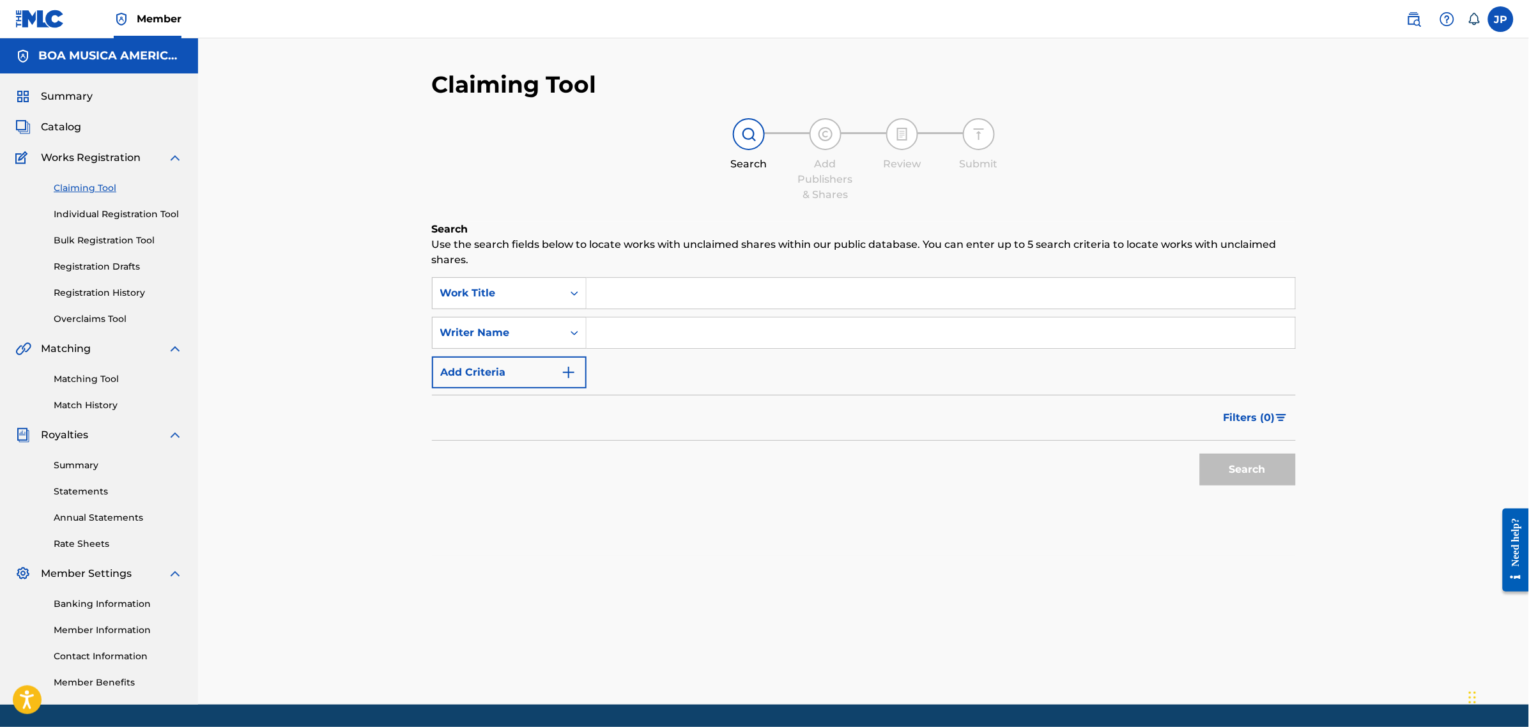
click at [668, 343] on input "Search Form" at bounding box center [940, 333] width 708 height 31
type input "silvio rodriguez"
click at [1254, 465] on button "Search" at bounding box center [1248, 470] width 96 height 32
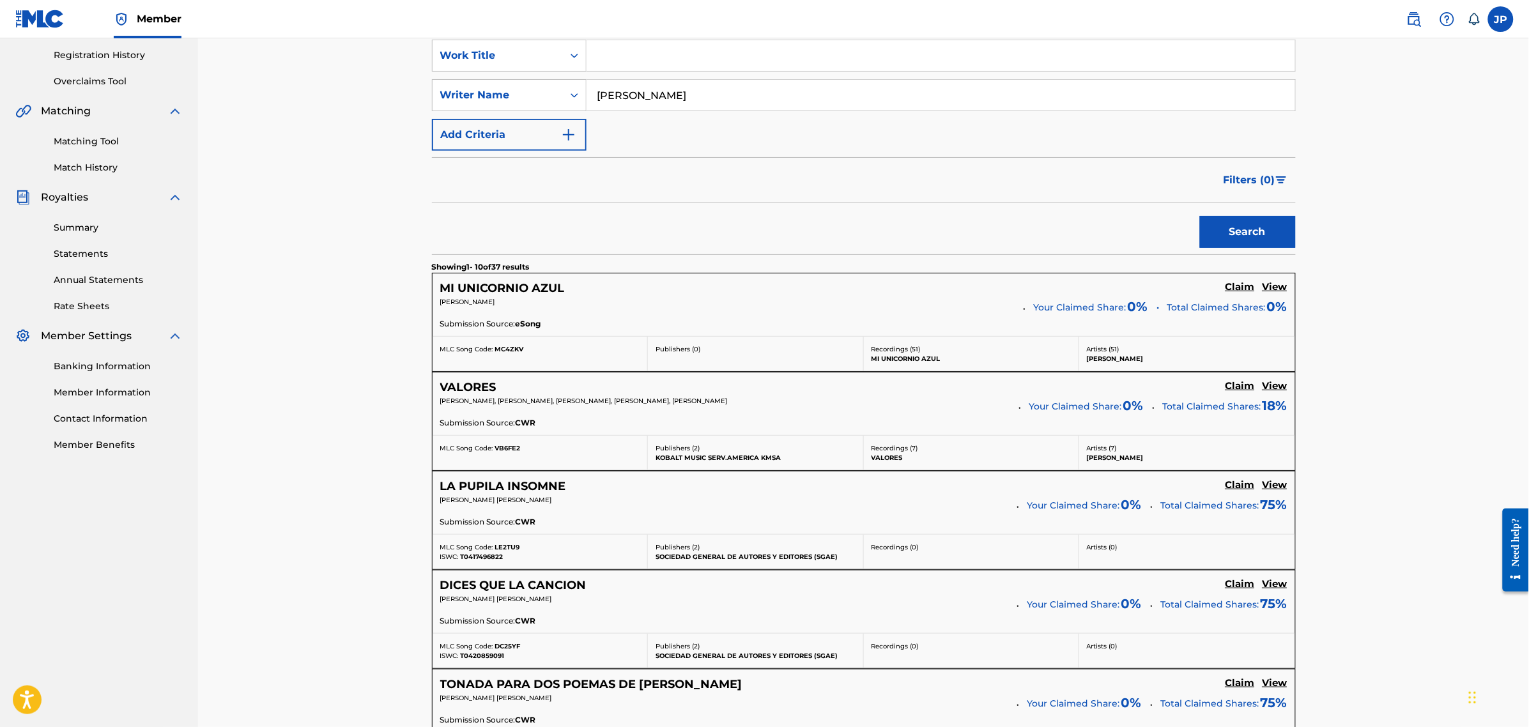
scroll to position [240, 0]
drag, startPoint x: 1110, startPoint y: 355, endPoint x: 1122, endPoint y: 355, distance: 12.8
click at [1122, 355] on p "MANUEL ASCANIO" at bounding box center [1187, 357] width 201 height 10
drag, startPoint x: 1167, startPoint y: 355, endPoint x: 1129, endPoint y: 361, distance: 38.2
click at [1131, 361] on p "MANUEL ASCANIO" at bounding box center [1187, 357] width 201 height 10
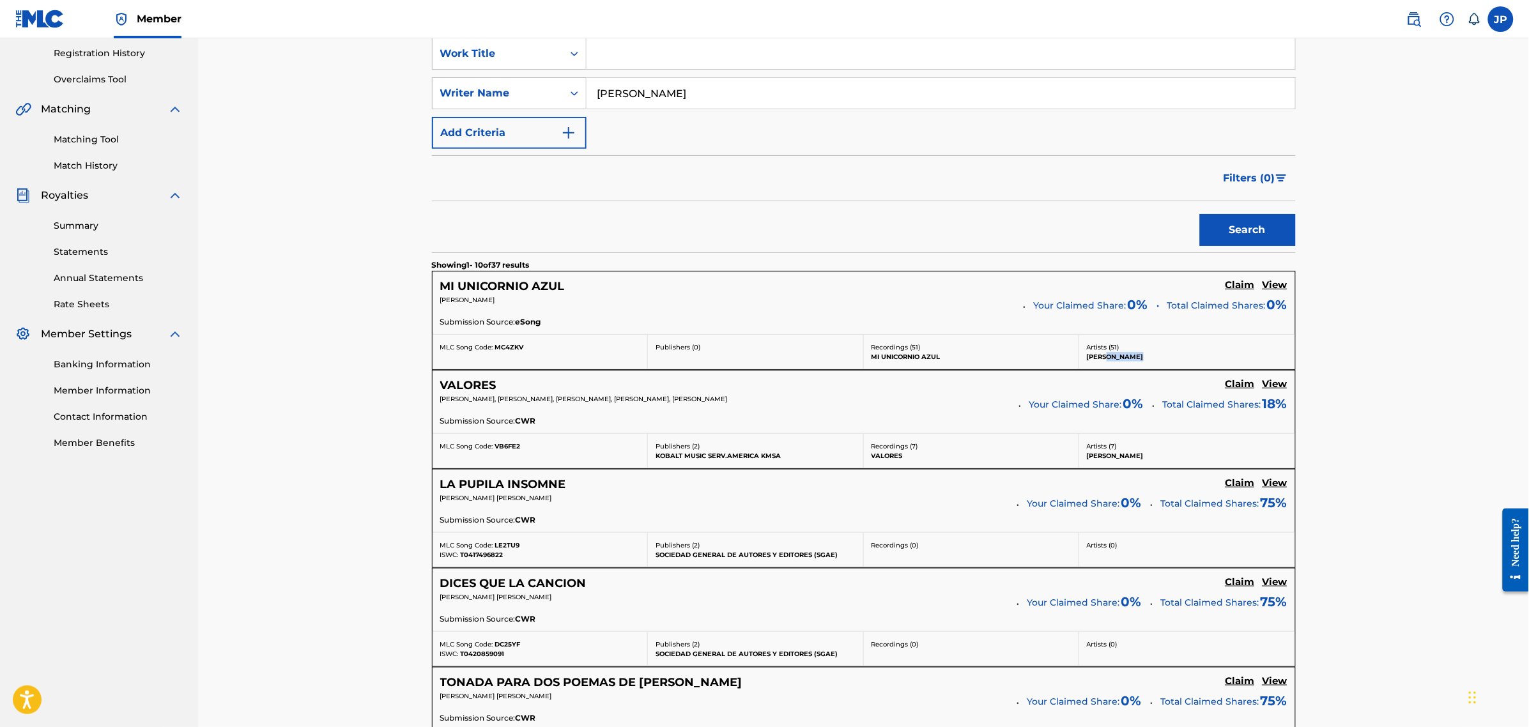
click at [1151, 358] on p "MANUEL ASCANIO" at bounding box center [1187, 357] width 201 height 10
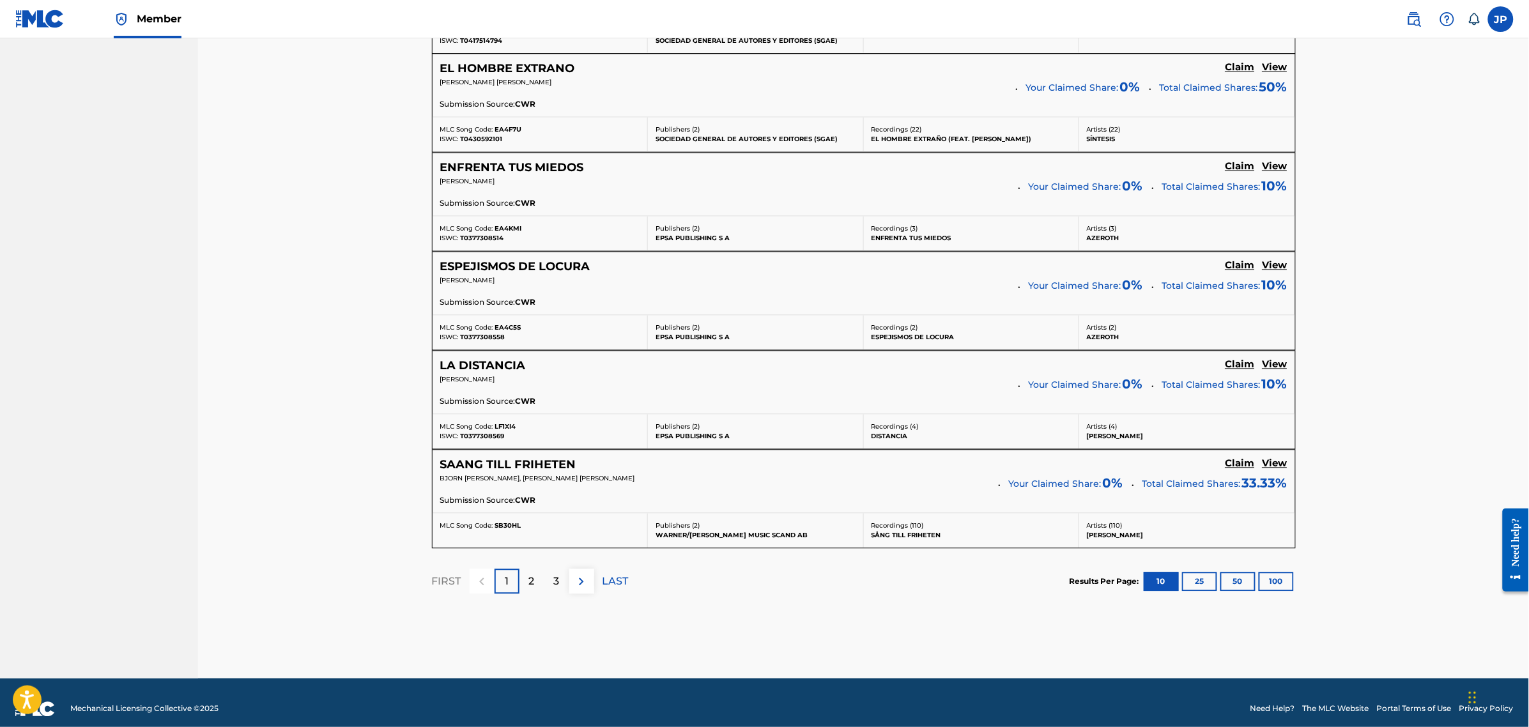
scroll to position [958, 0]
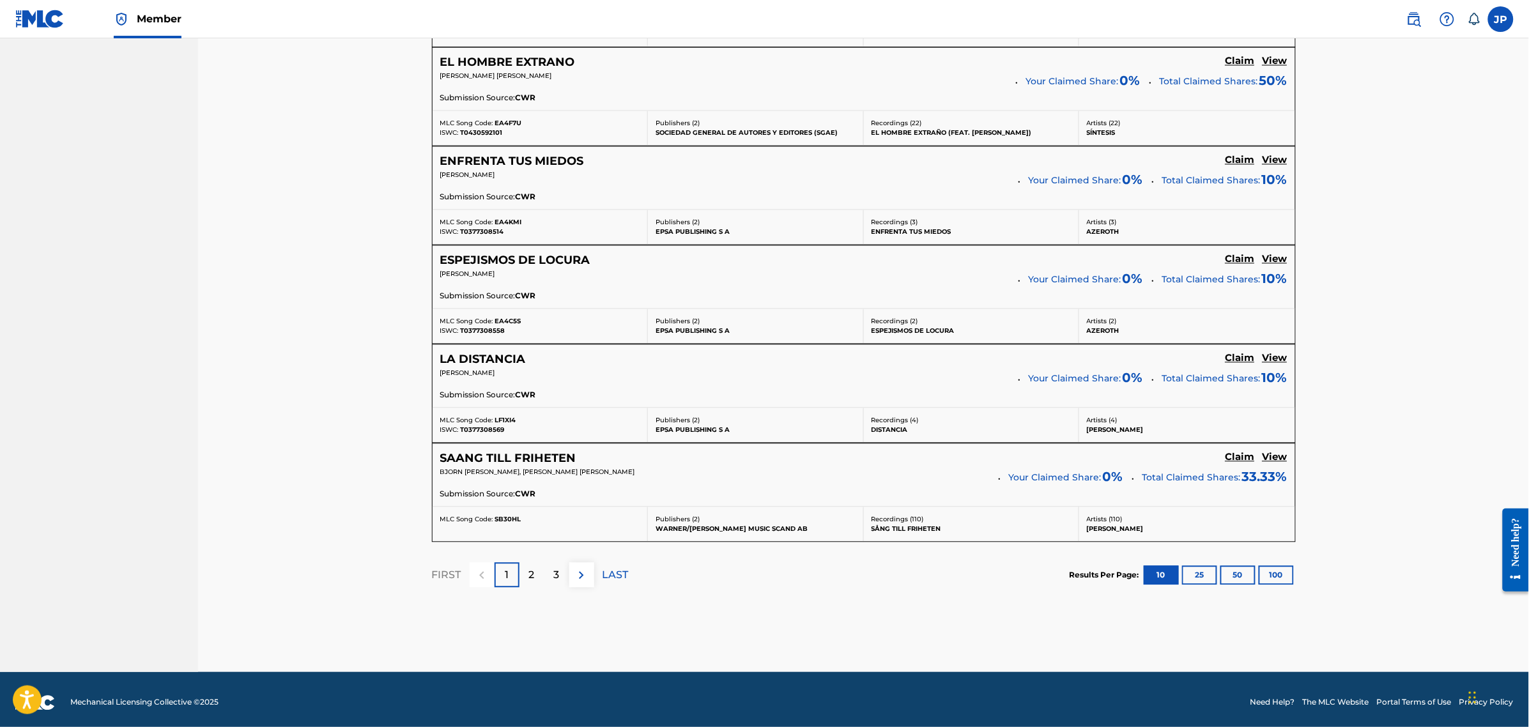
click at [1280, 580] on button "100" at bounding box center [1276, 575] width 35 height 19
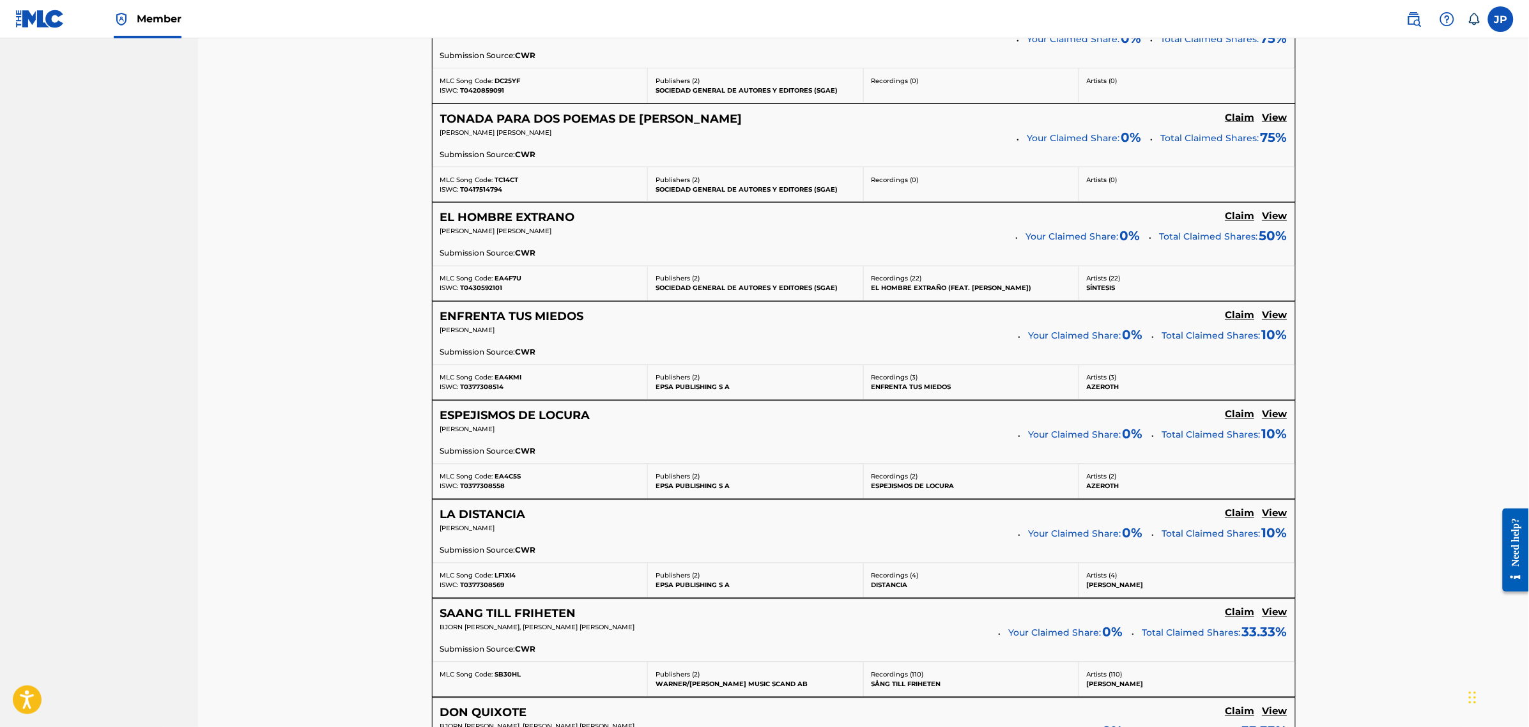
scroll to position [873, 0]
